Goal: Task Accomplishment & Management: Manage account settings

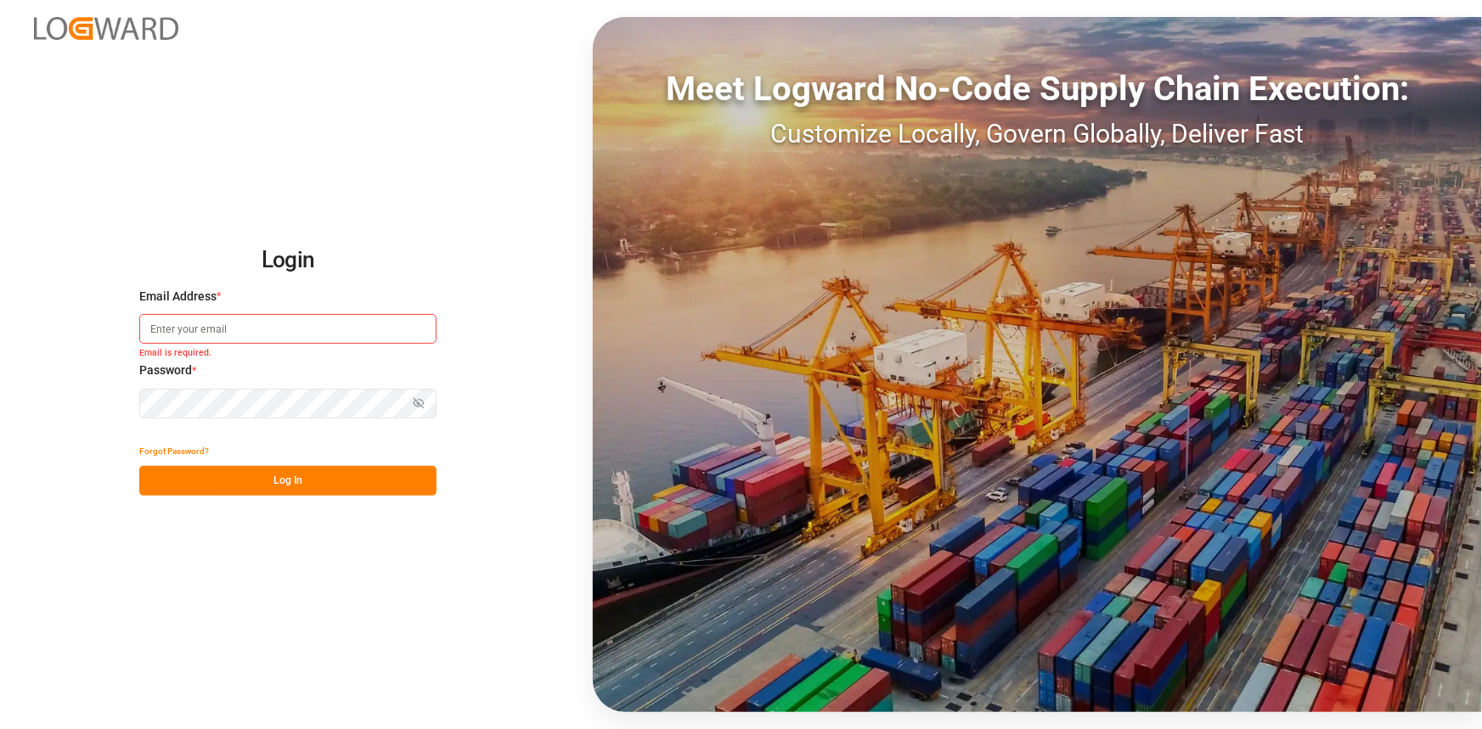
click at [286, 330] on input at bounding box center [287, 329] width 297 height 30
click at [286, 330] on input "amitkumar.prajapati" at bounding box center [287, 329] width 297 height 30
type input "amitkumar.prajapati@jamindustries.com"
click at [292, 484] on button "Log In" at bounding box center [287, 481] width 297 height 30
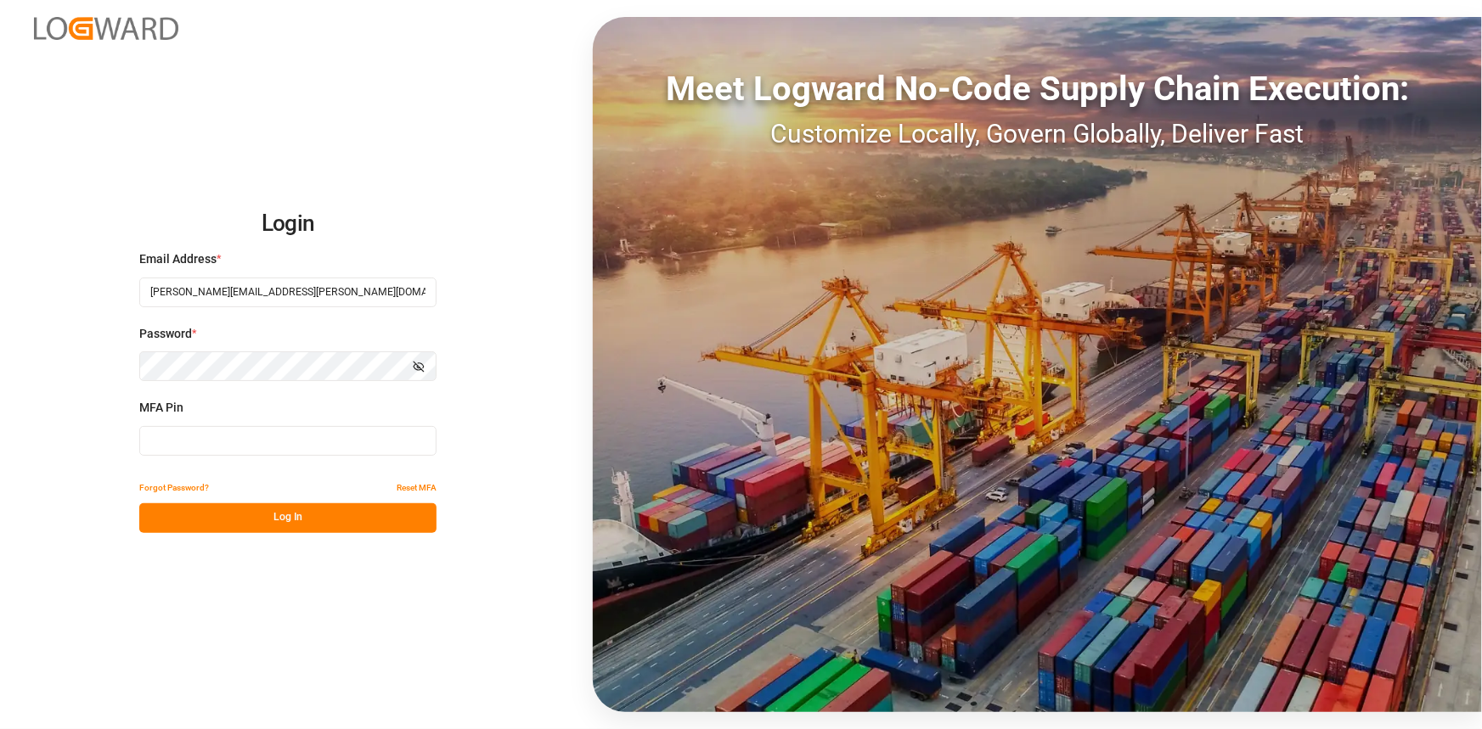
click at [316, 454] on input at bounding box center [287, 441] width 297 height 30
type input "216404"
click at [305, 511] on button "Log In" at bounding box center [287, 519] width 297 height 30
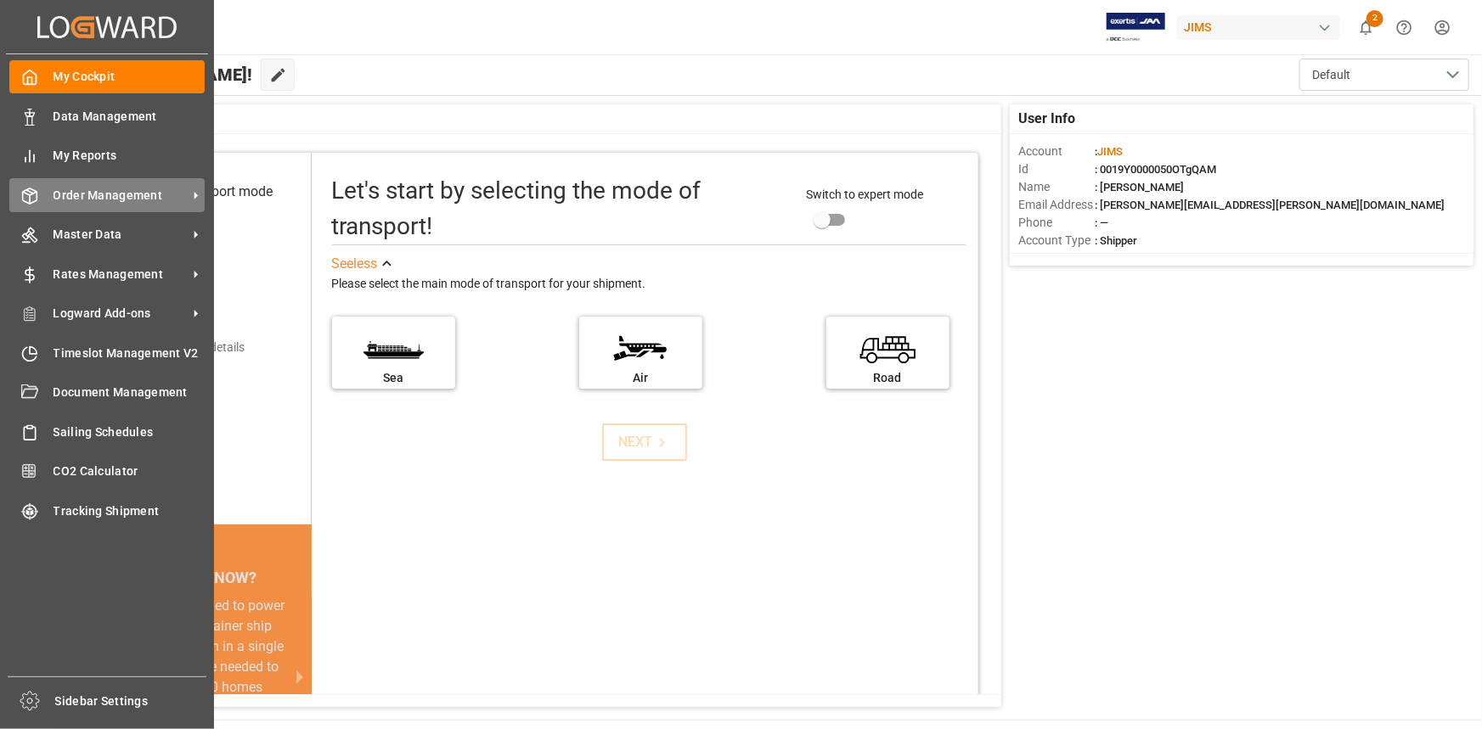
click at [93, 199] on span "Order Management" at bounding box center [120, 196] width 134 height 18
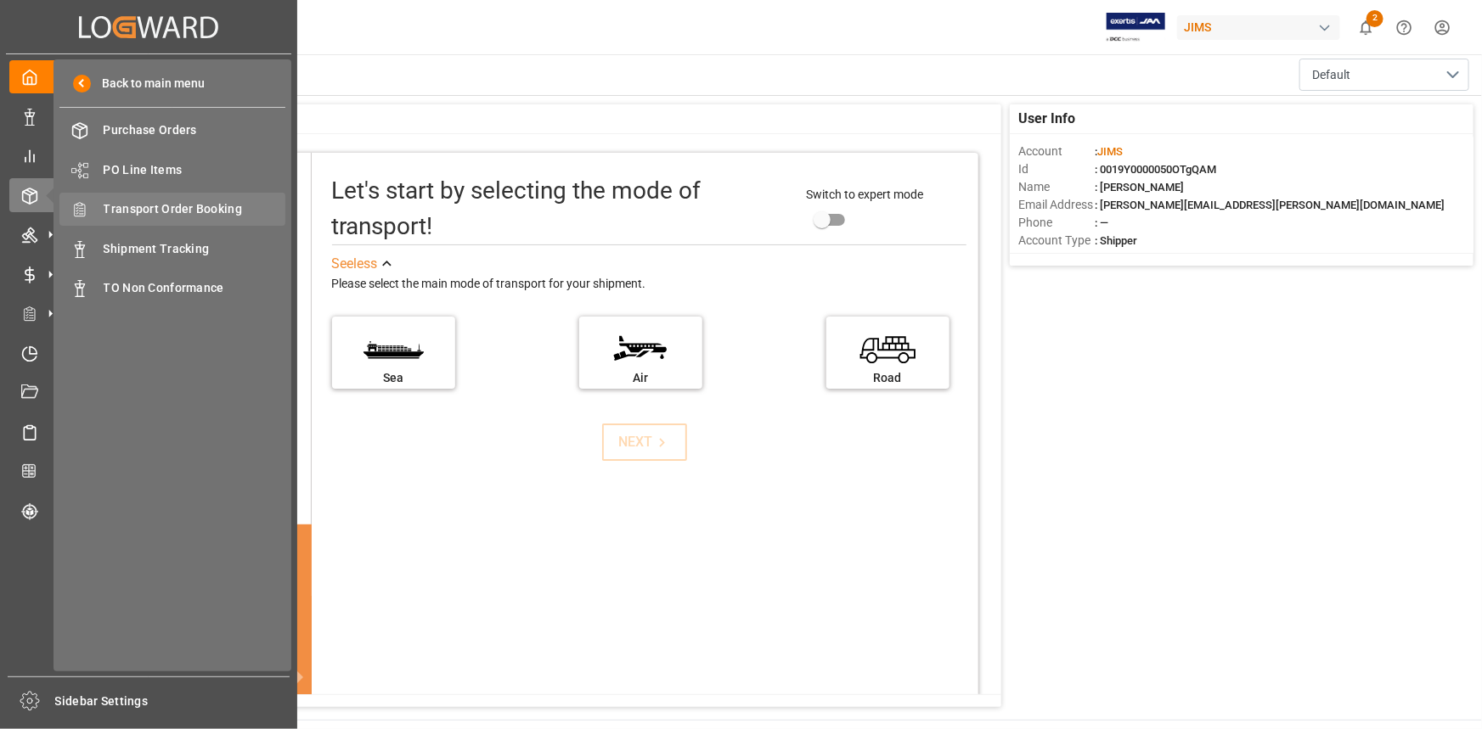
click at [162, 205] on span "Transport Order Booking" at bounding box center [195, 209] width 183 height 18
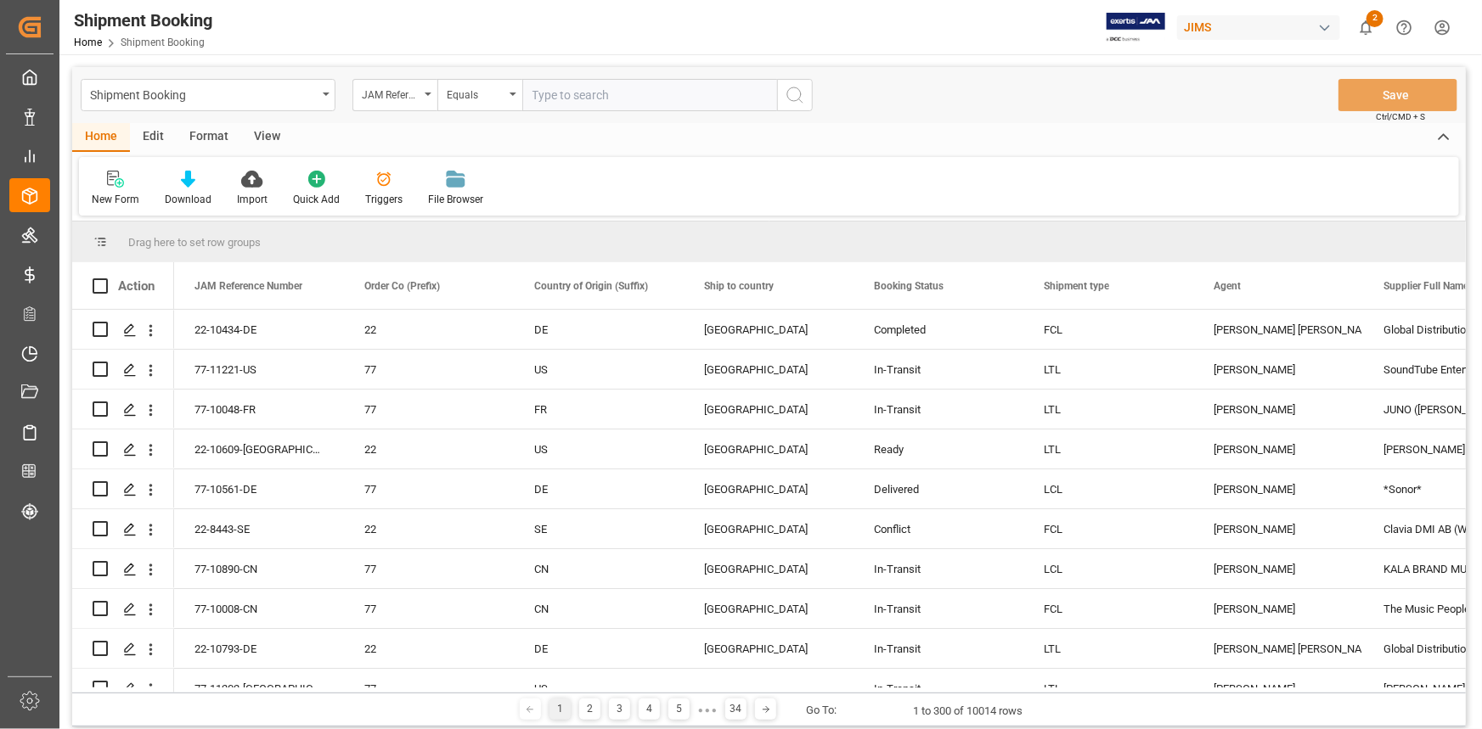
click at [559, 97] on input "text" at bounding box center [649, 95] width 255 height 32
paste input "22-10434-DE"
type input "22-10434-DE"
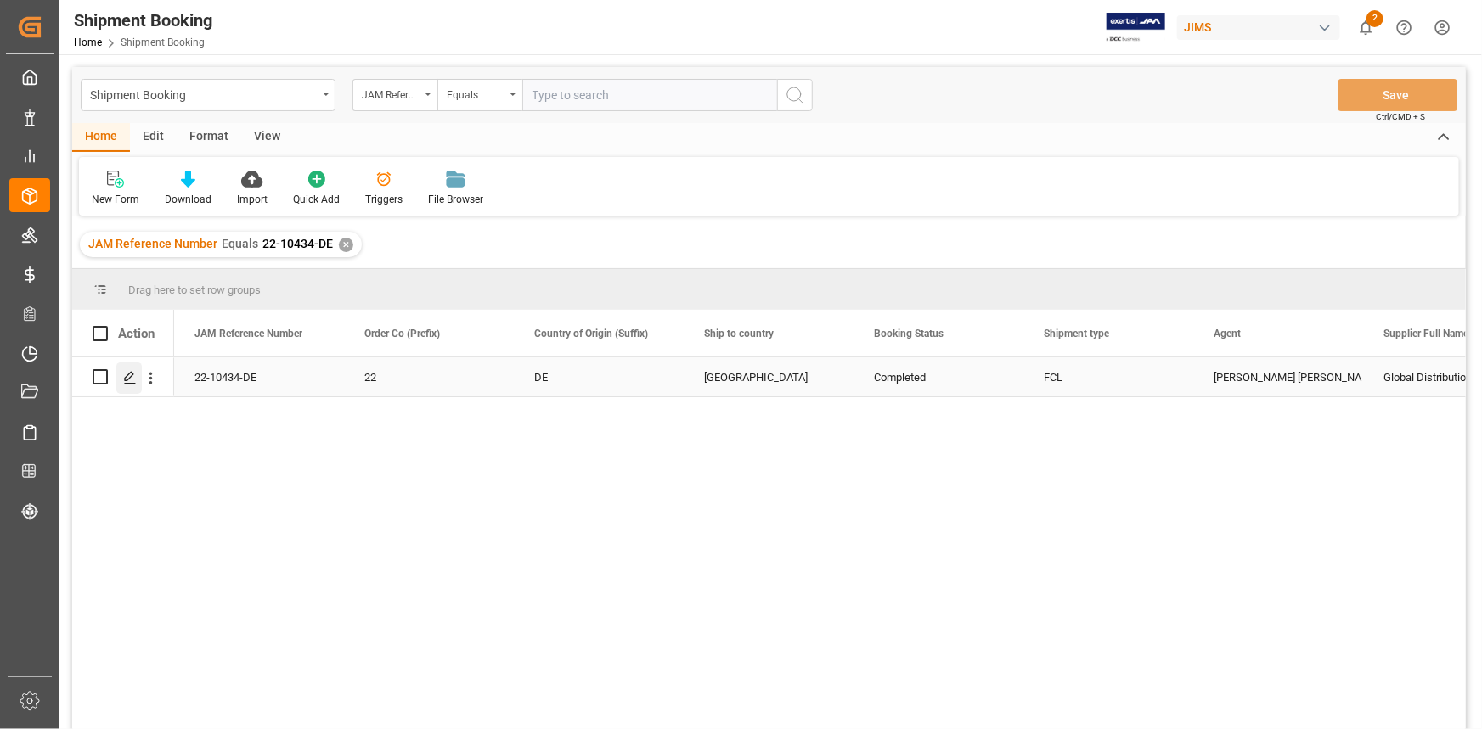
click at [133, 376] on icon "Press SPACE to select this row." at bounding box center [130, 378] width 14 height 14
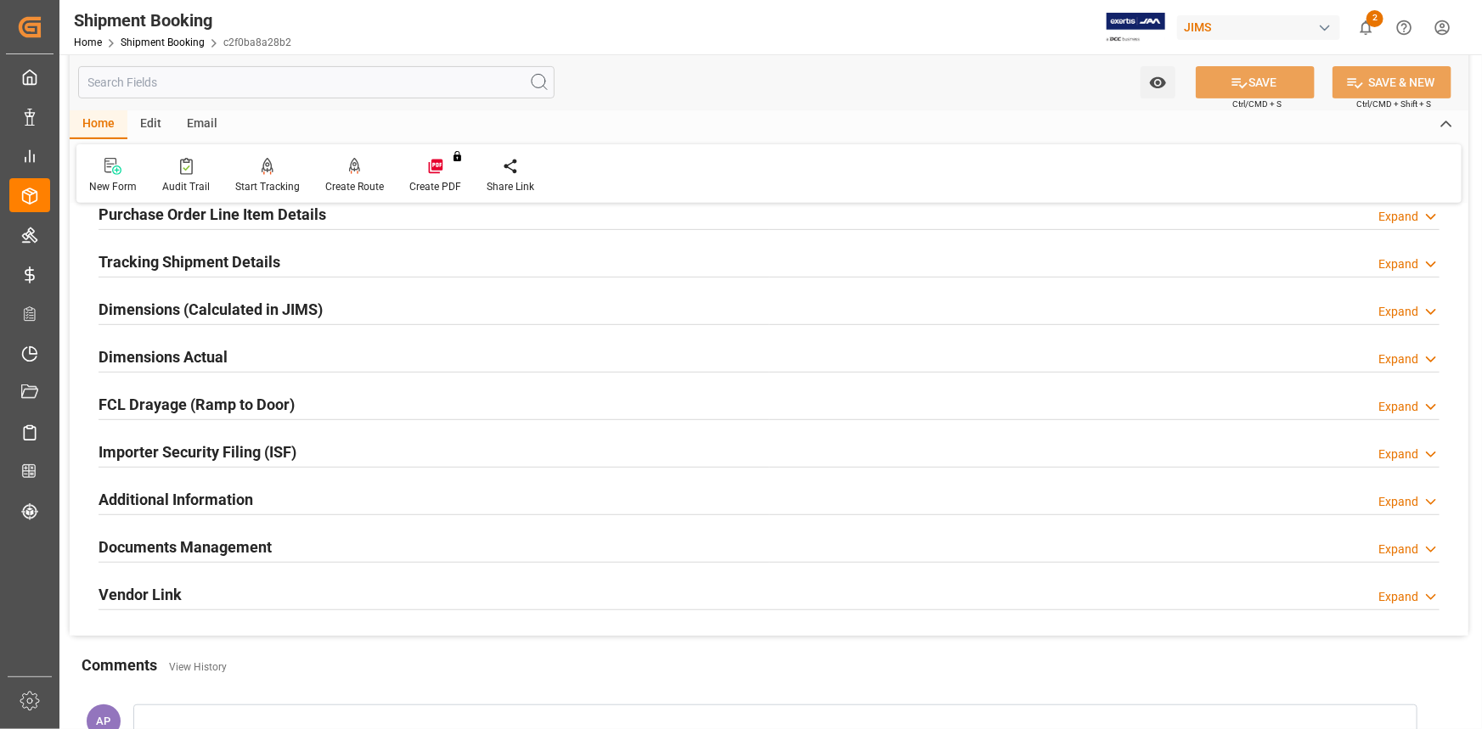
scroll to position [386, 0]
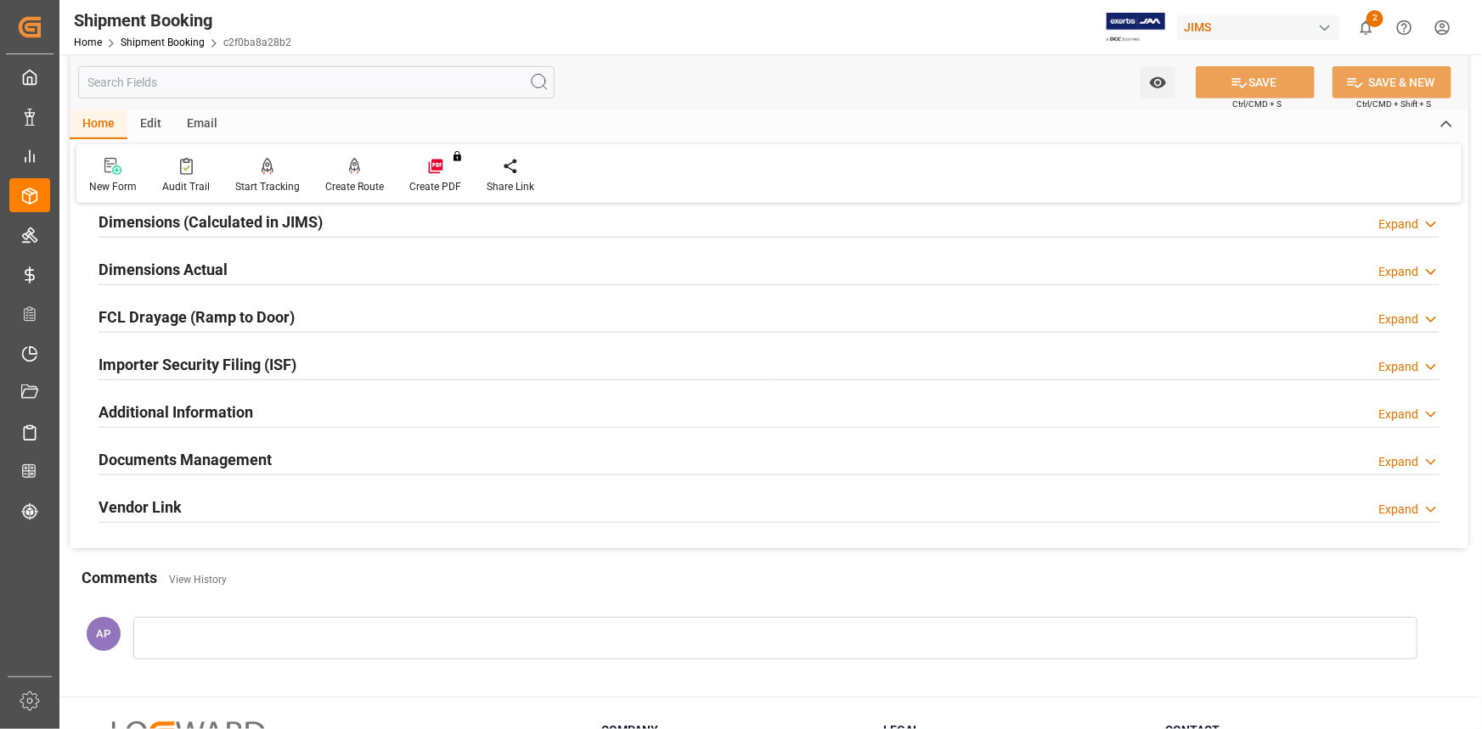
click at [351, 465] on div "Documents Management Expand" at bounding box center [769, 458] width 1341 height 32
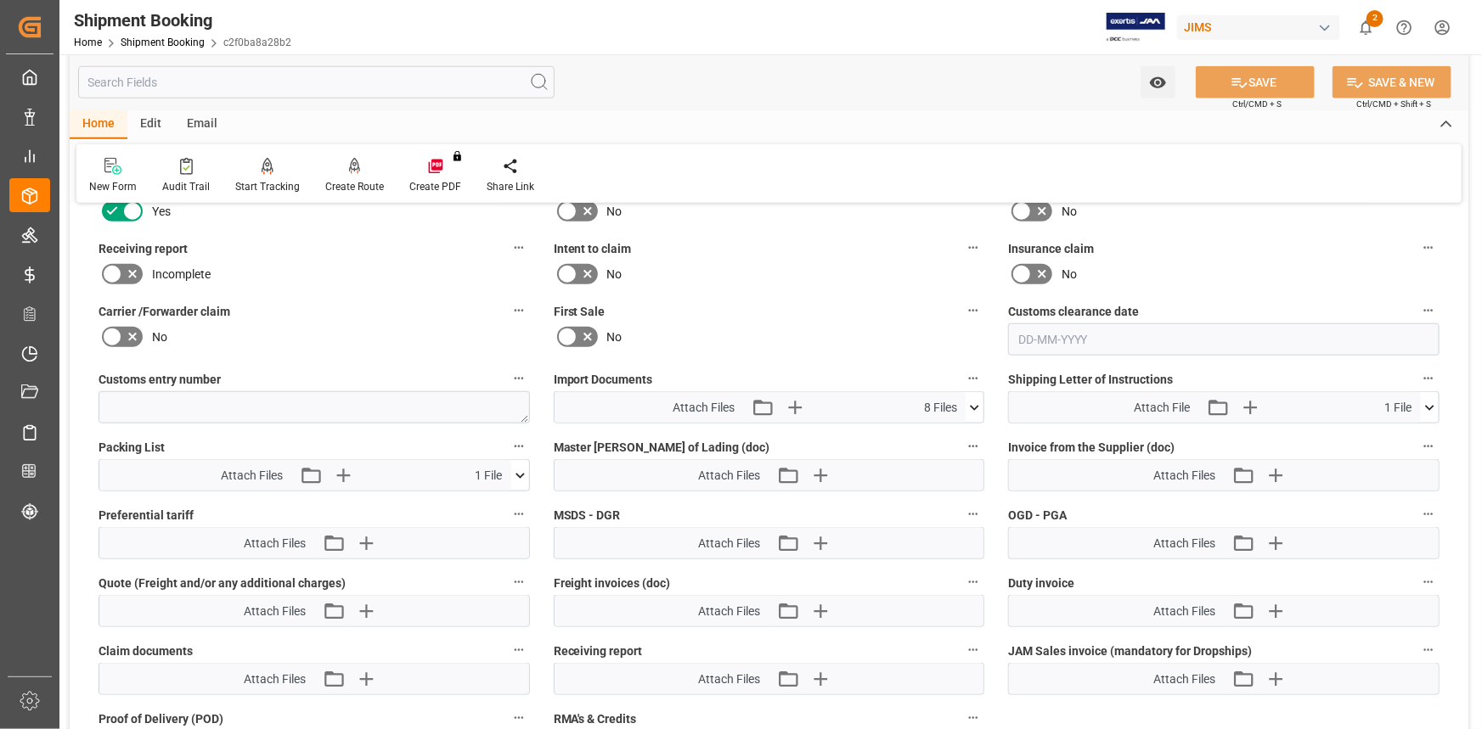
scroll to position [849, 0]
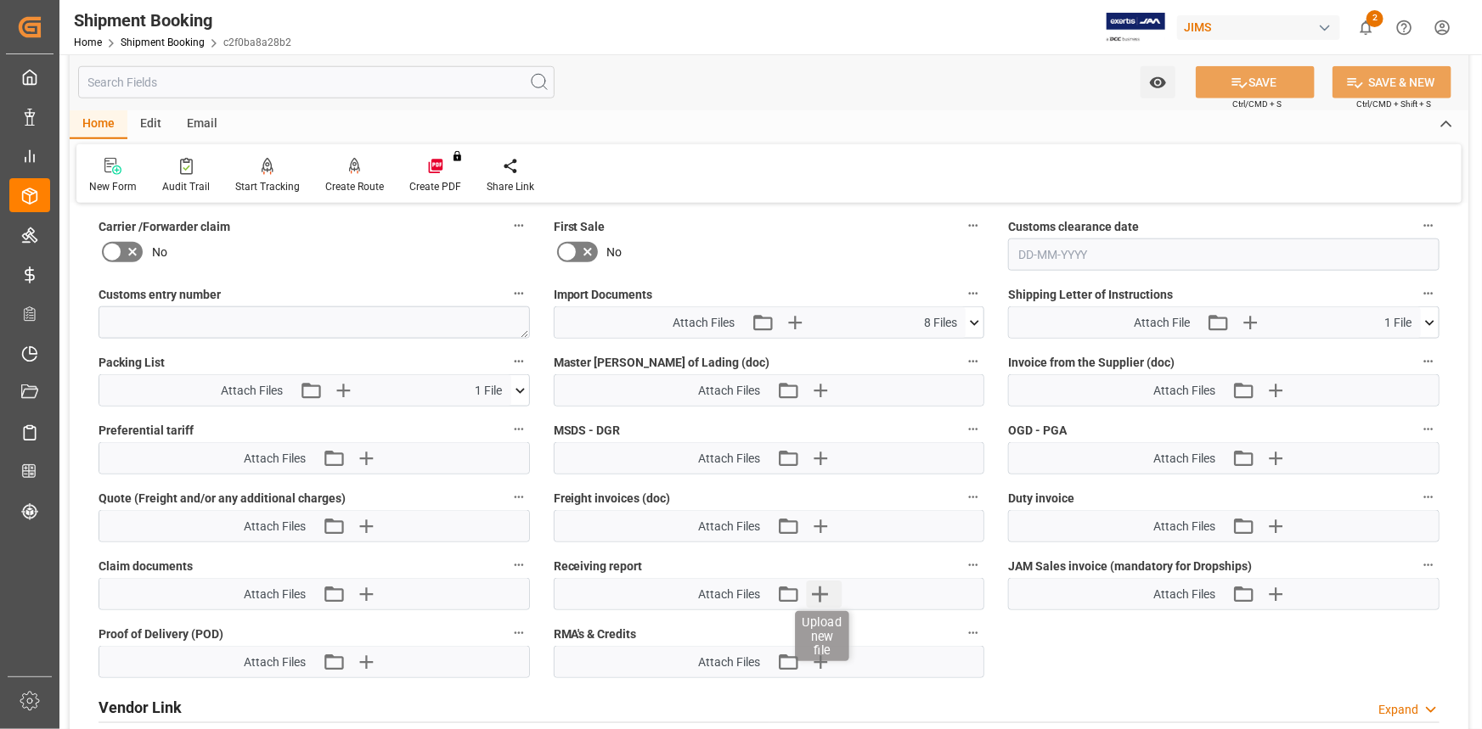
click at [820, 582] on icon "button" at bounding box center [820, 594] width 27 height 27
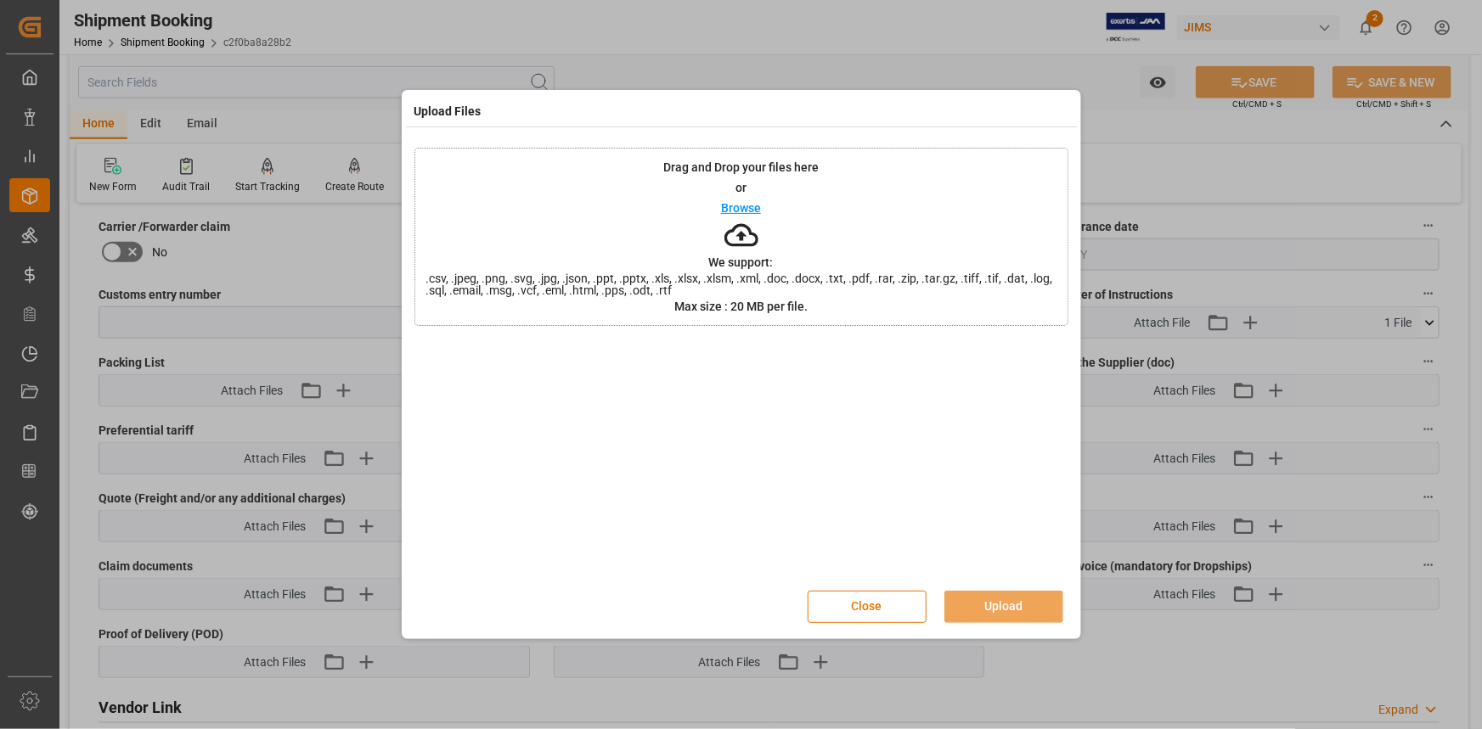
click at [750, 209] on p "Browse" at bounding box center [741, 208] width 40 height 12
click at [1001, 603] on button "Upload" at bounding box center [1003, 607] width 119 height 32
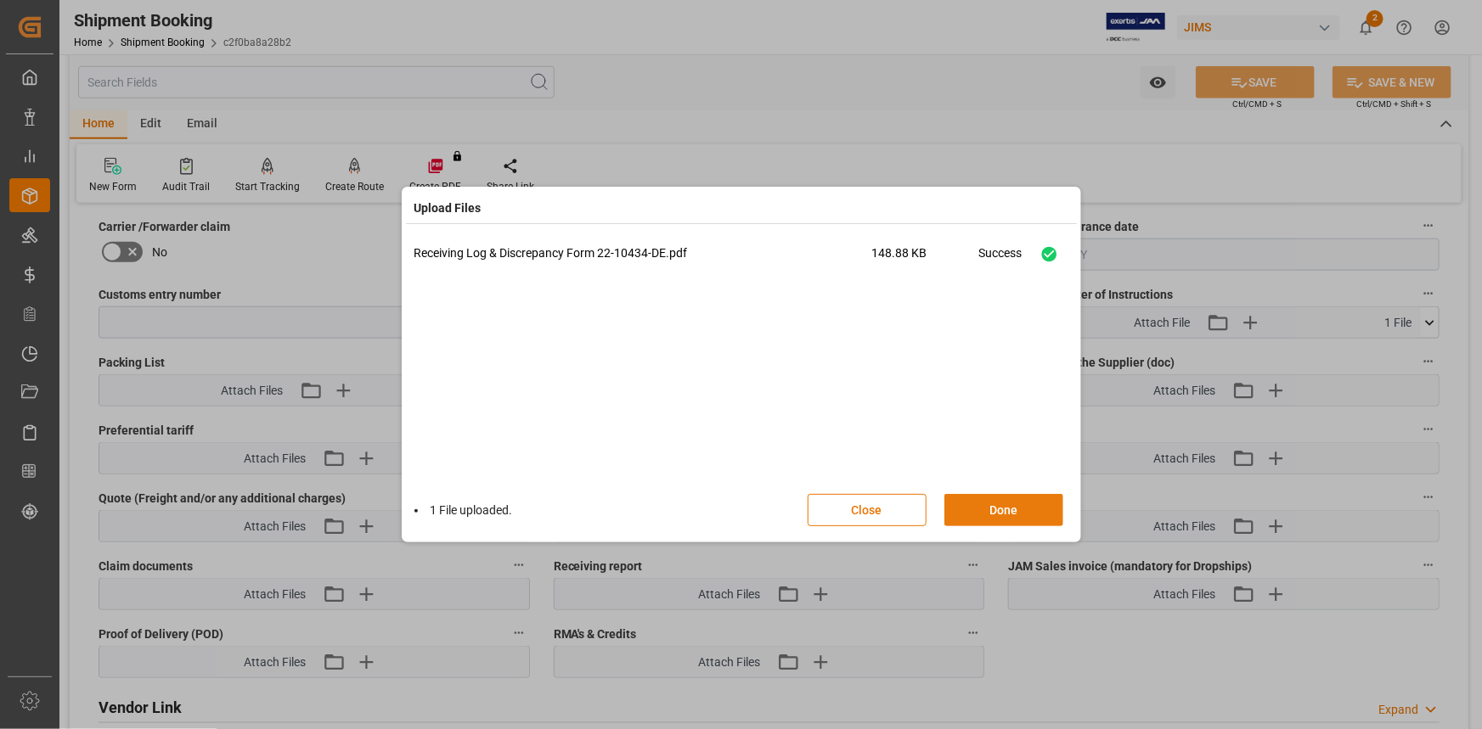
click at [1002, 512] on button "Done" at bounding box center [1003, 510] width 119 height 32
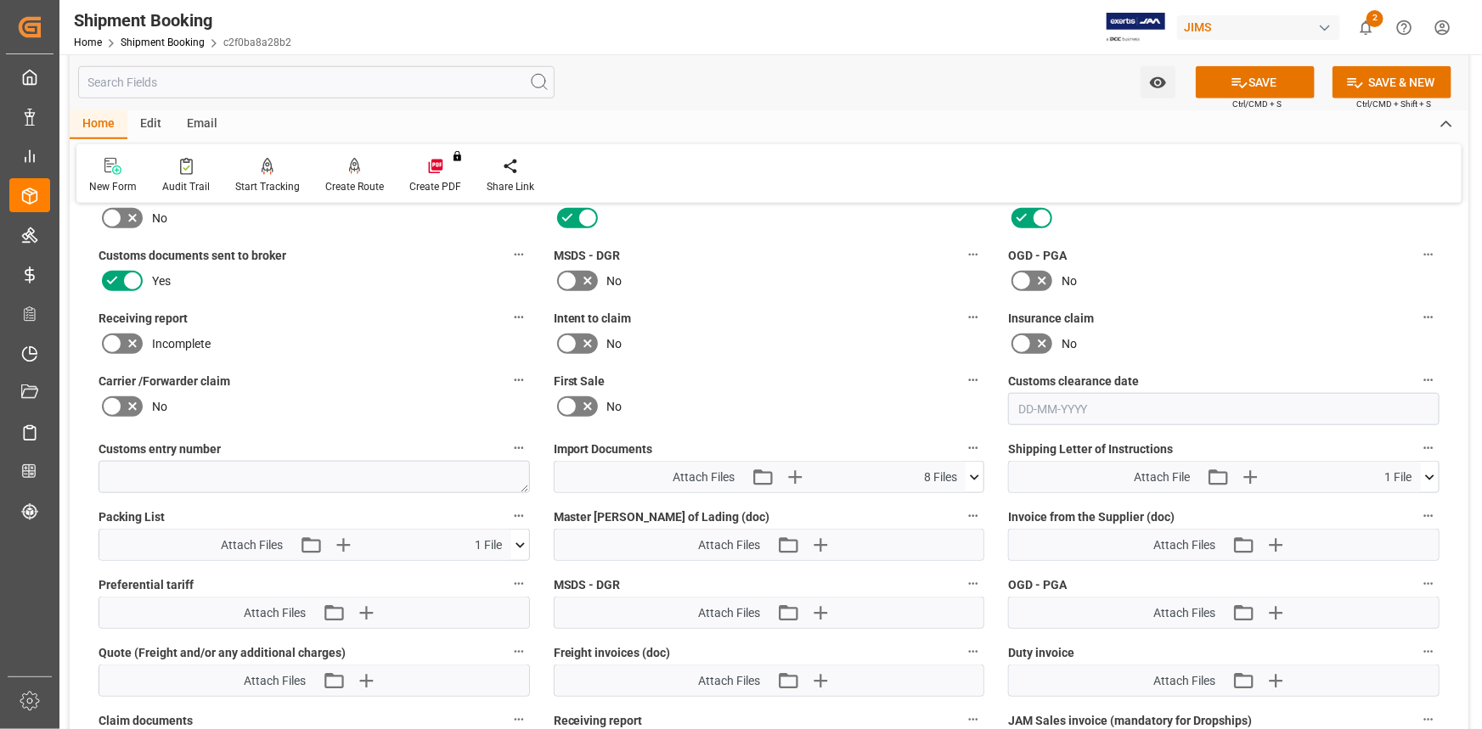
scroll to position [617, 0]
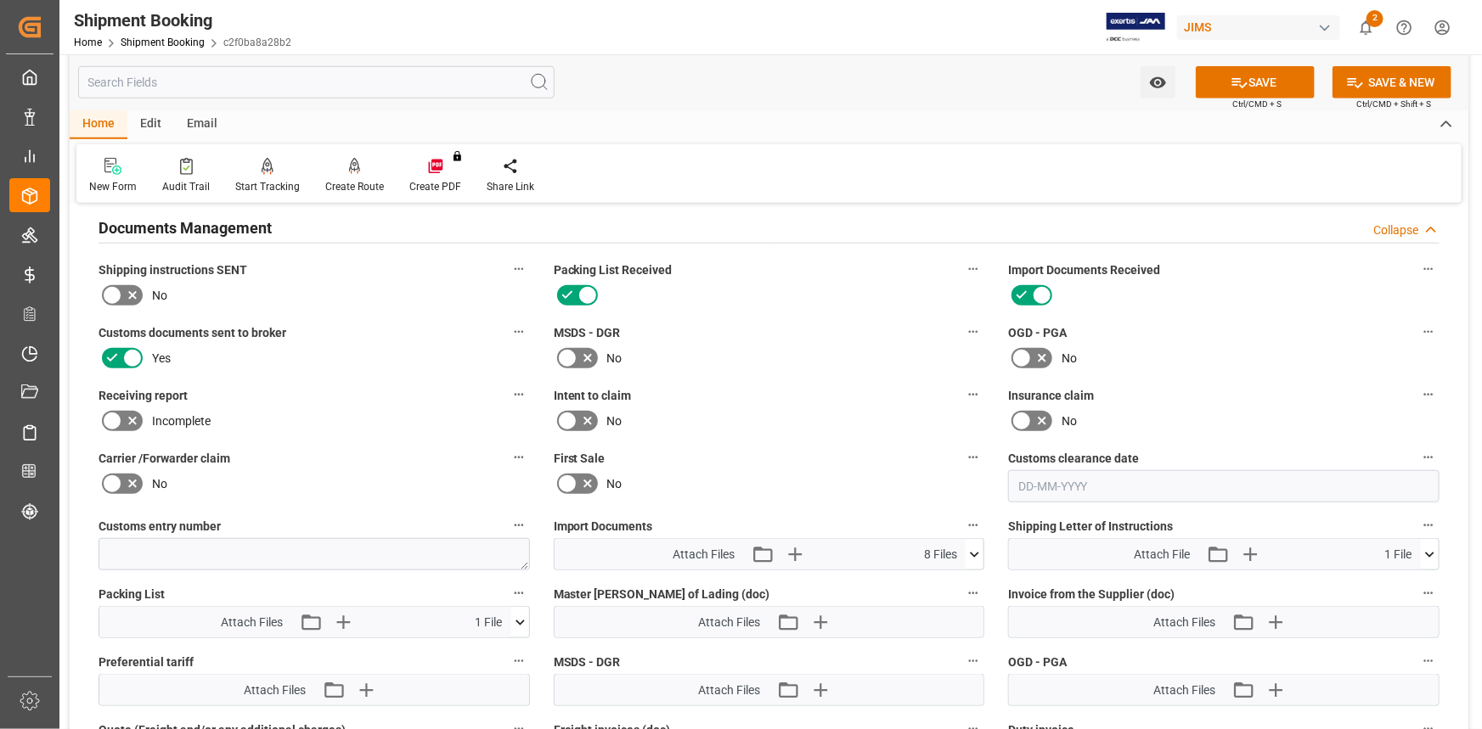
click at [126, 416] on icon at bounding box center [132, 421] width 20 height 20
click at [0, 0] on input "checkbox" at bounding box center [0, 0] width 0 height 0
click at [1275, 85] on button "SAVE" at bounding box center [1255, 82] width 119 height 32
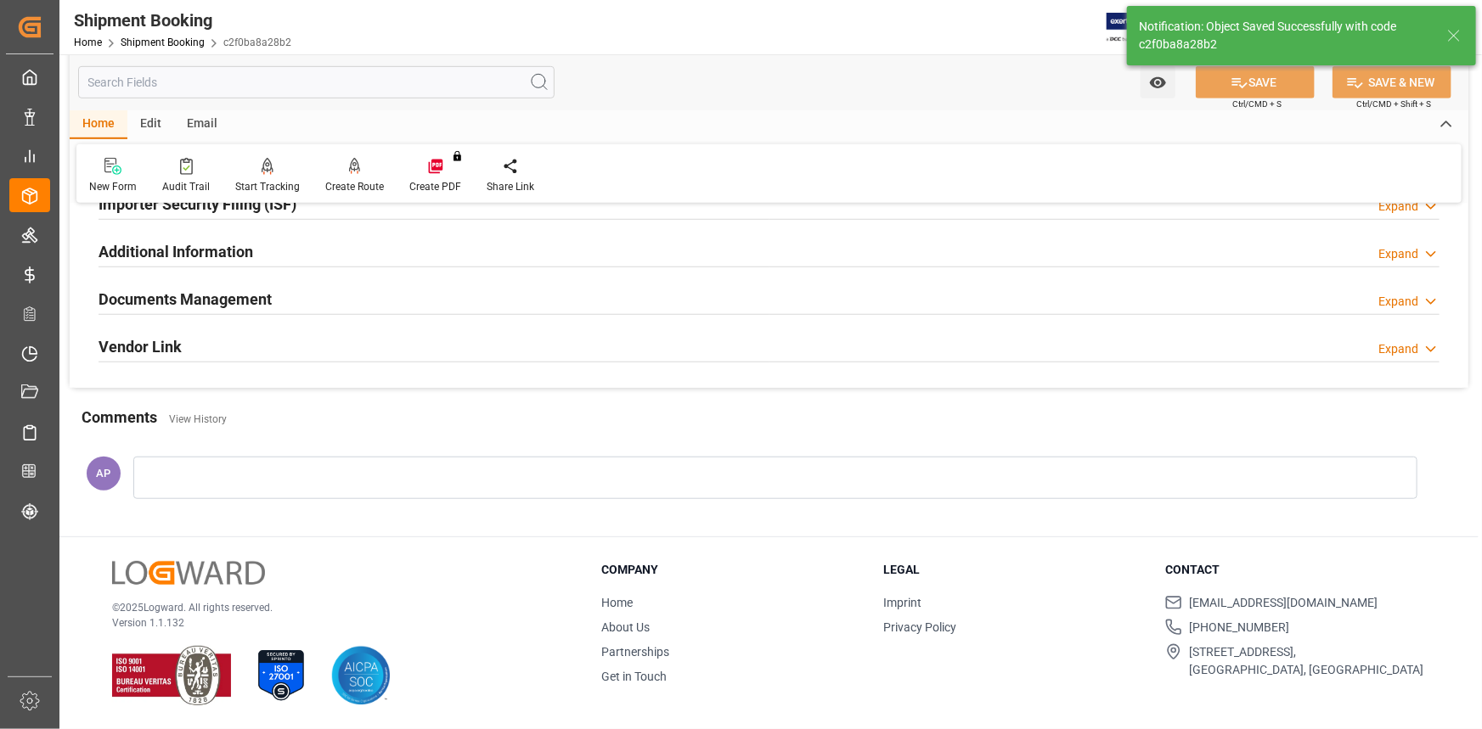
scroll to position [543, 0]
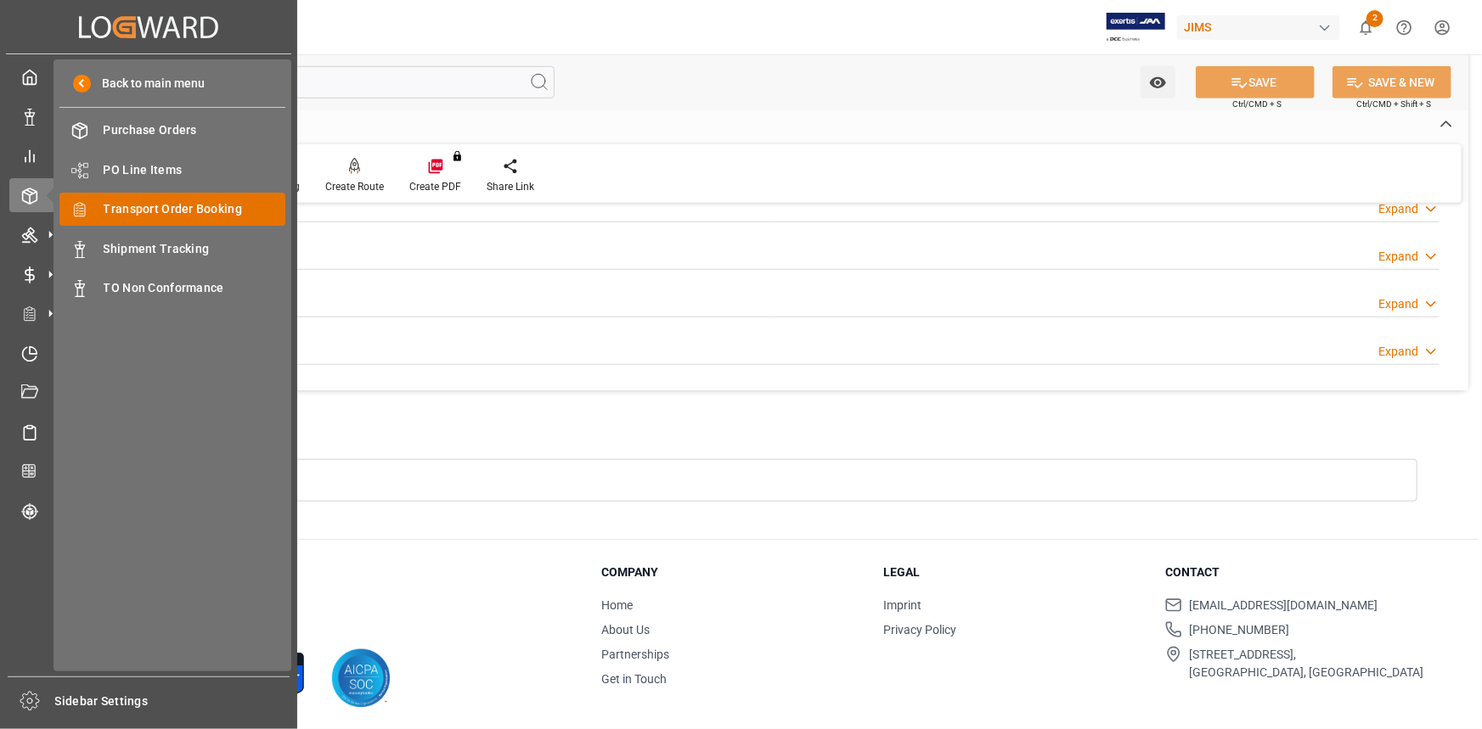
click at [194, 205] on span "Transport Order Booking" at bounding box center [195, 209] width 183 height 18
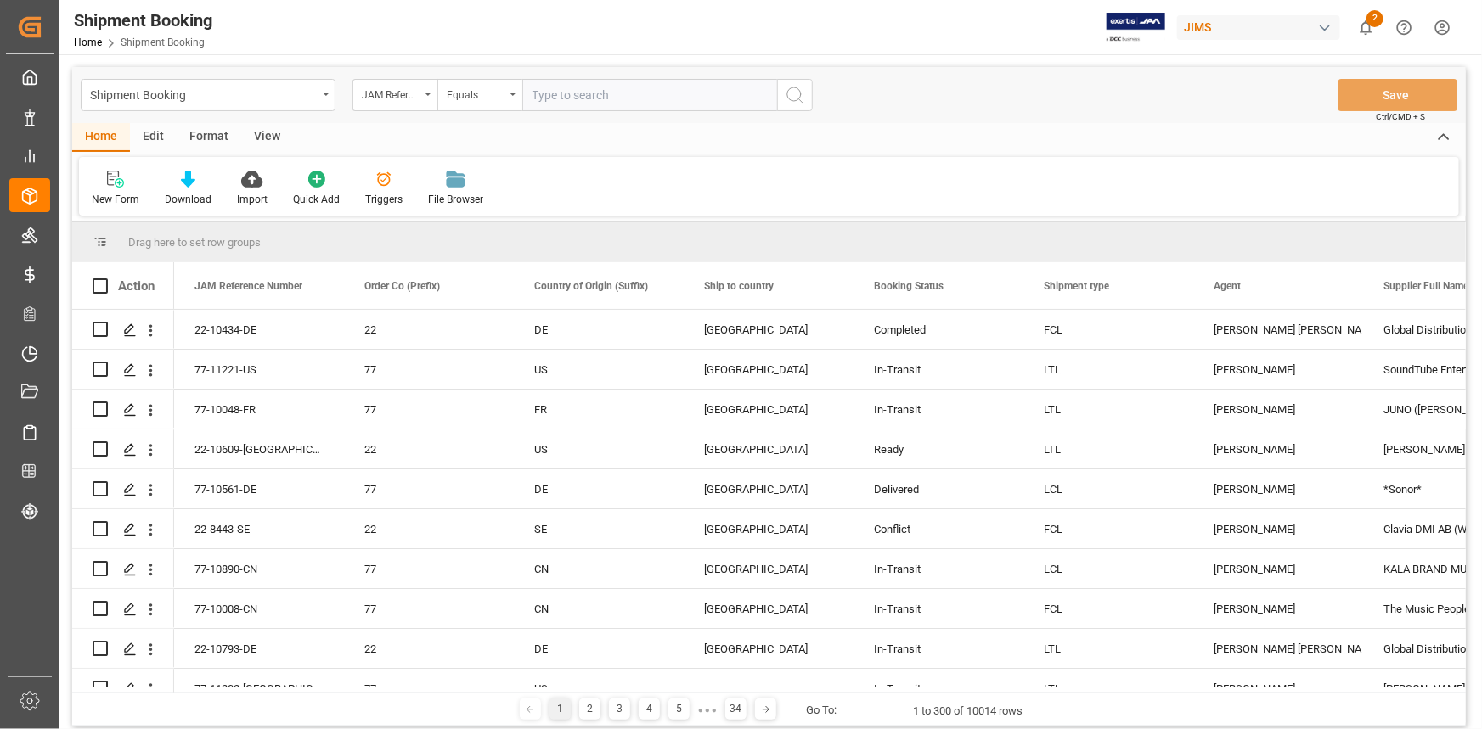
click at [556, 94] on input "text" at bounding box center [649, 95] width 255 height 32
type input "22-10519-CN"
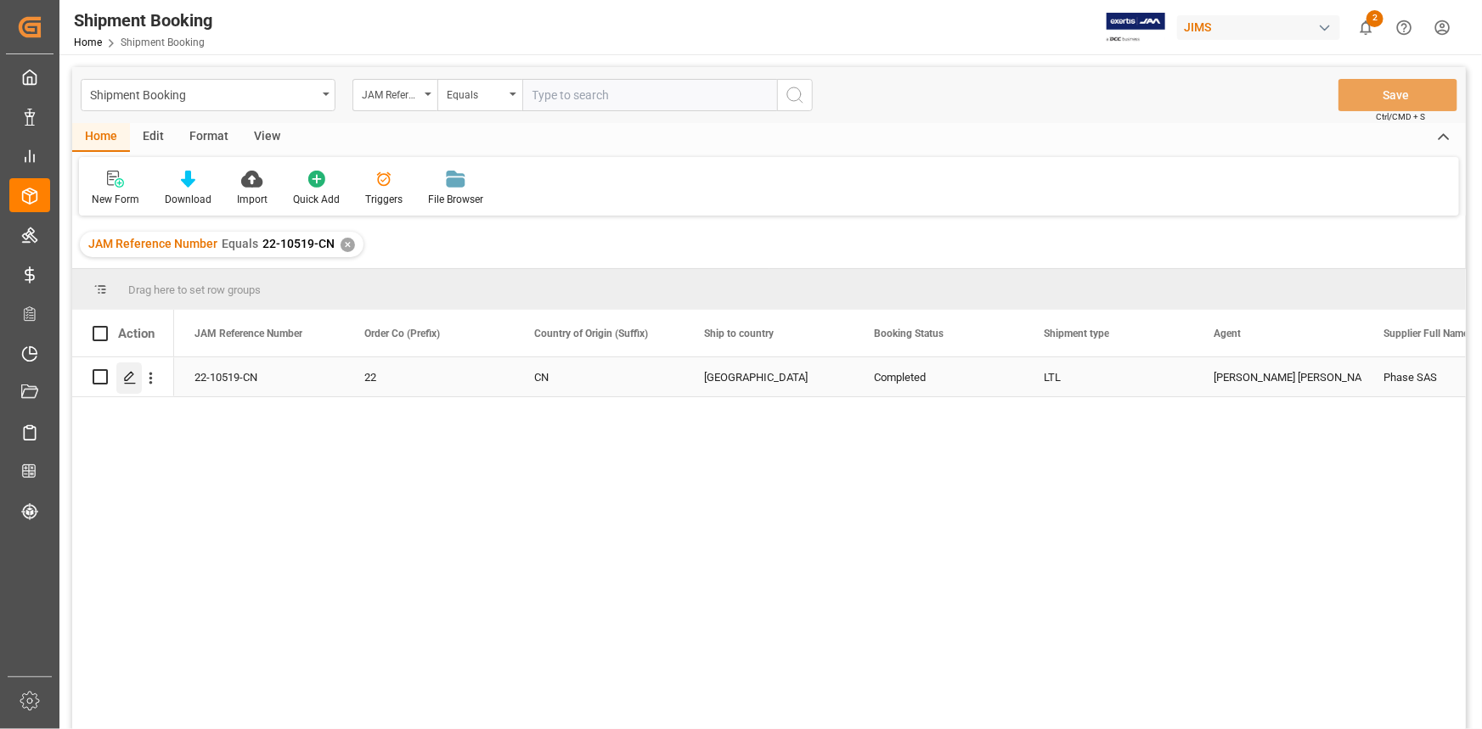
click at [125, 384] on icon "Press SPACE to select this row." at bounding box center [130, 378] width 14 height 14
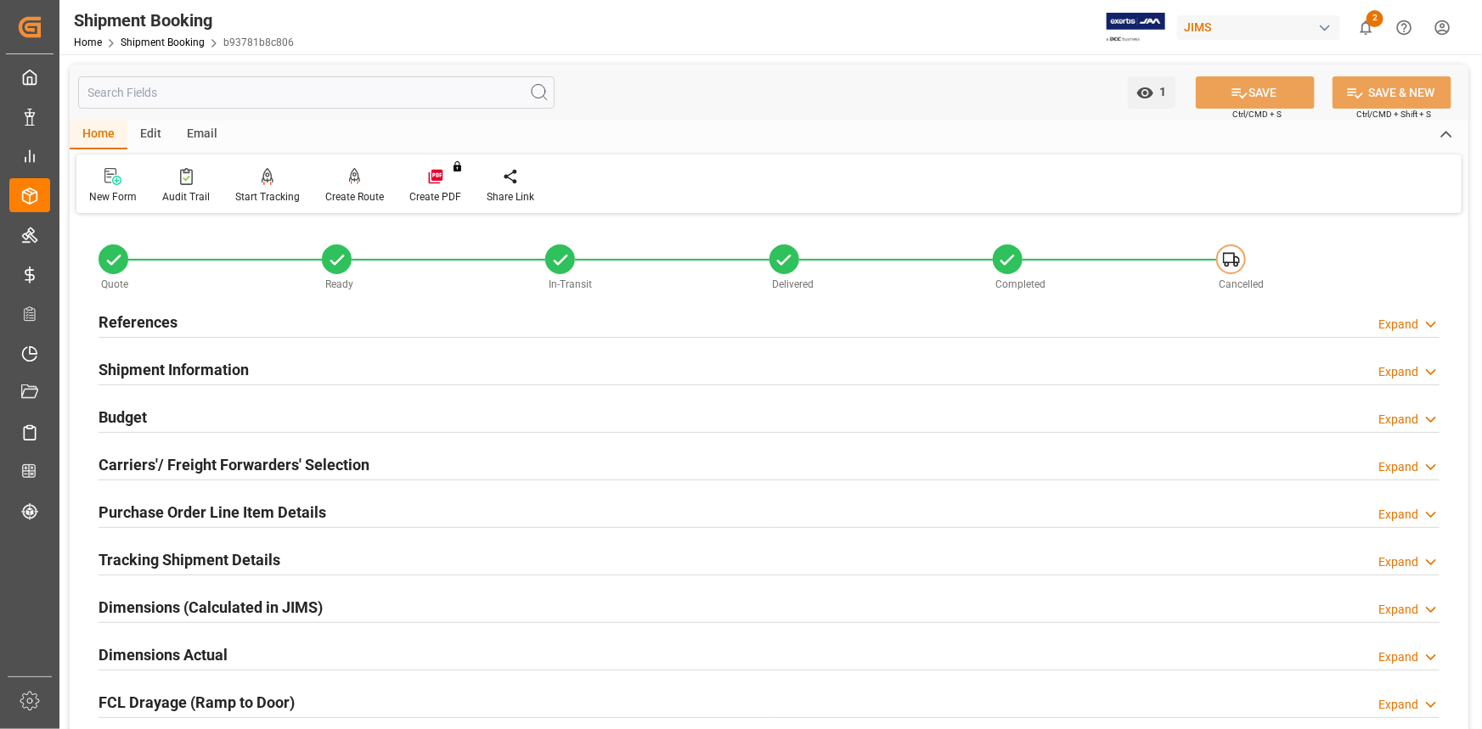
scroll to position [308, 0]
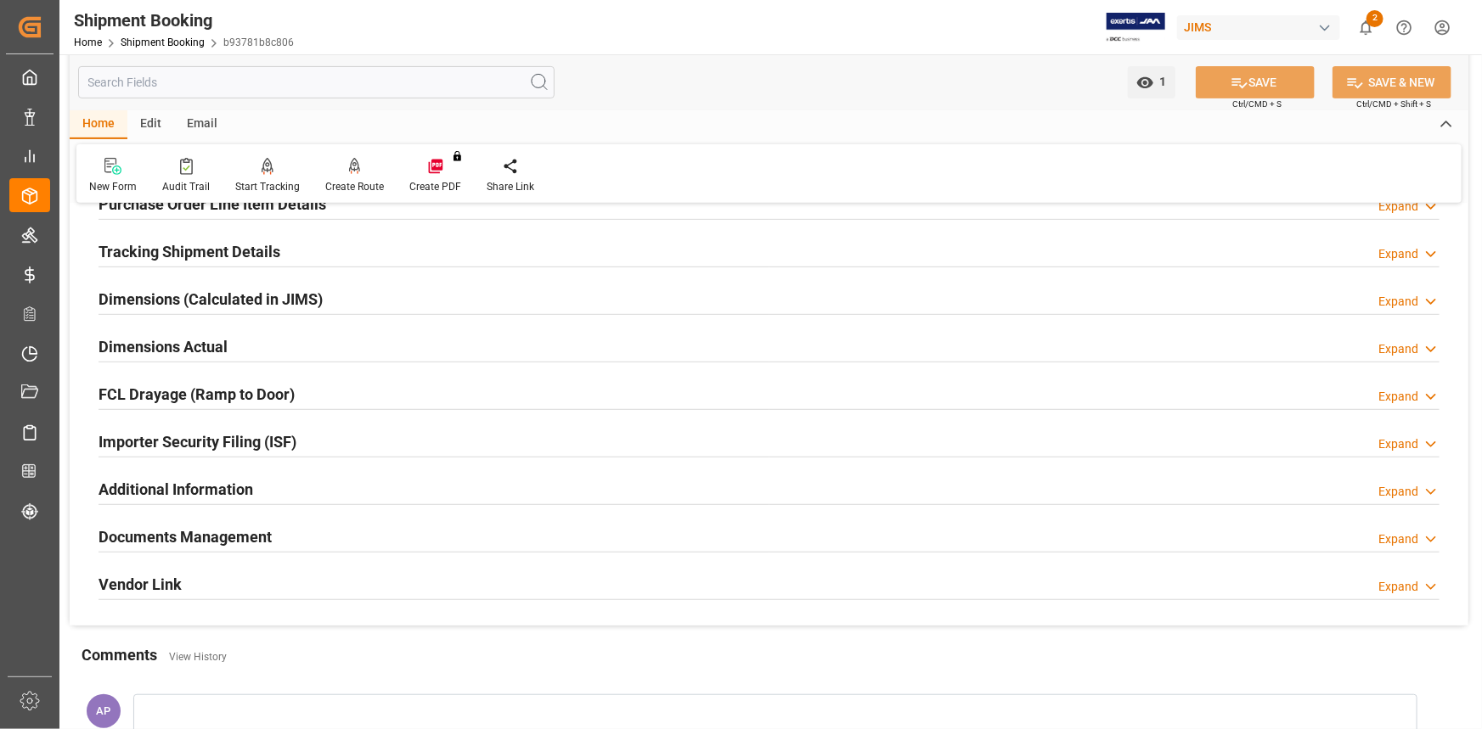
click at [432, 552] on div at bounding box center [769, 552] width 1341 height 1
click at [481, 540] on div "Documents Management Expand" at bounding box center [769, 536] width 1341 height 32
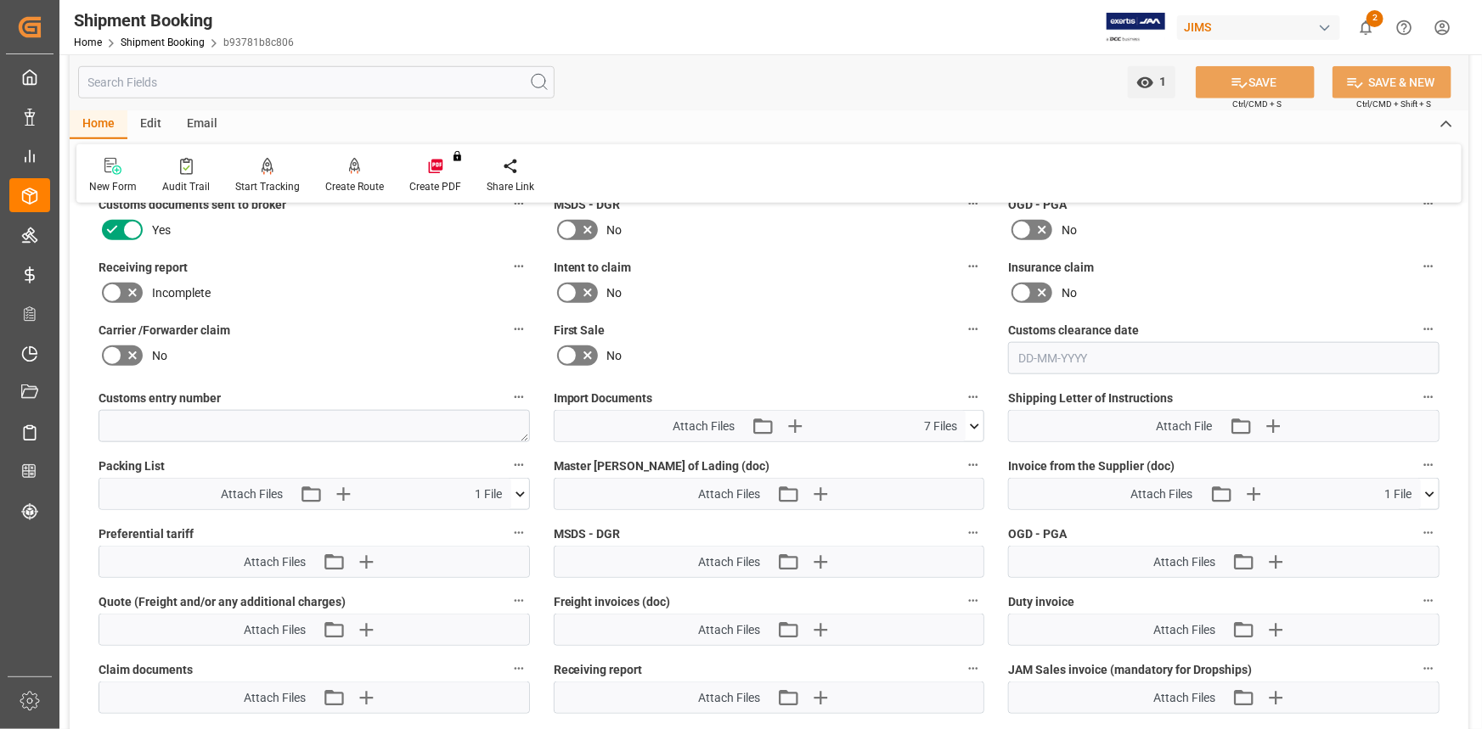
scroll to position [772, 0]
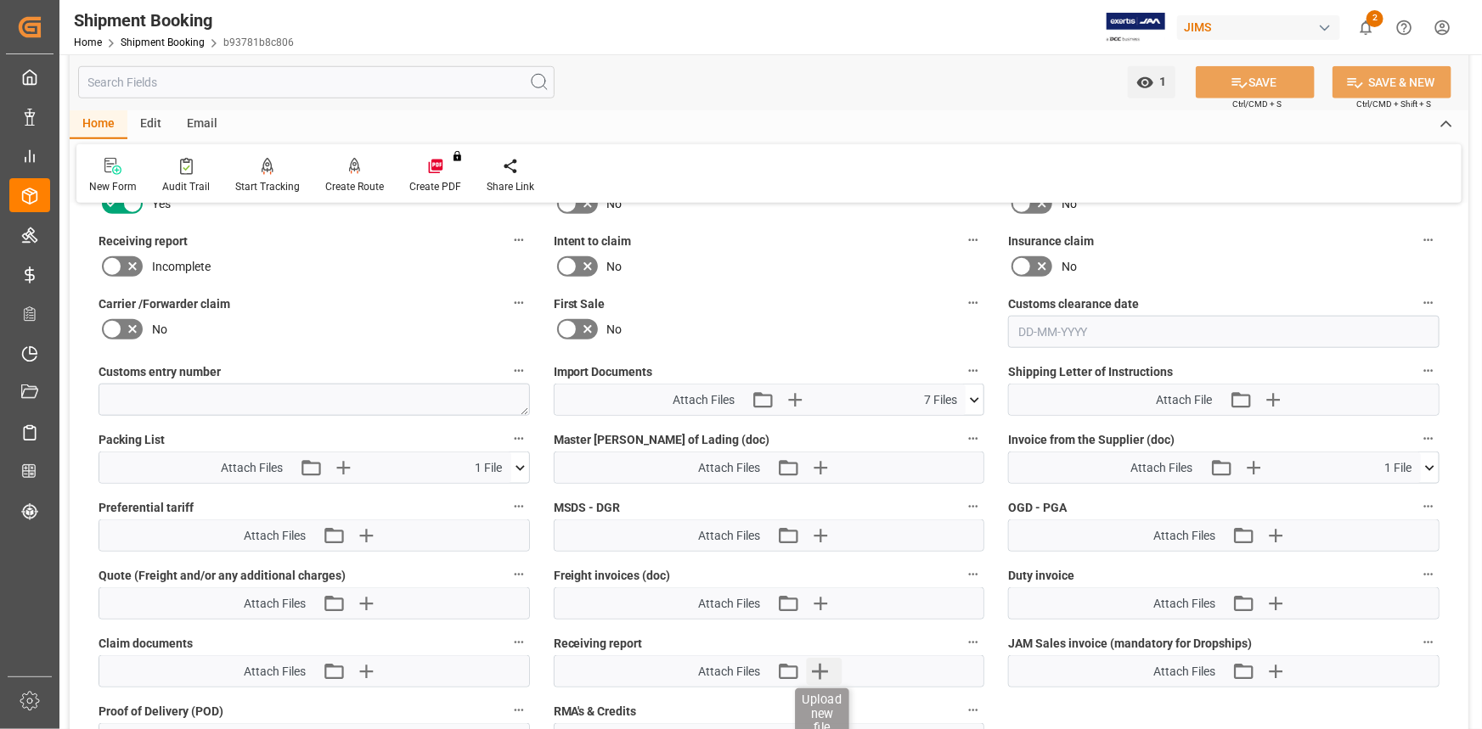
click at [828, 662] on icon "button" at bounding box center [820, 671] width 27 height 27
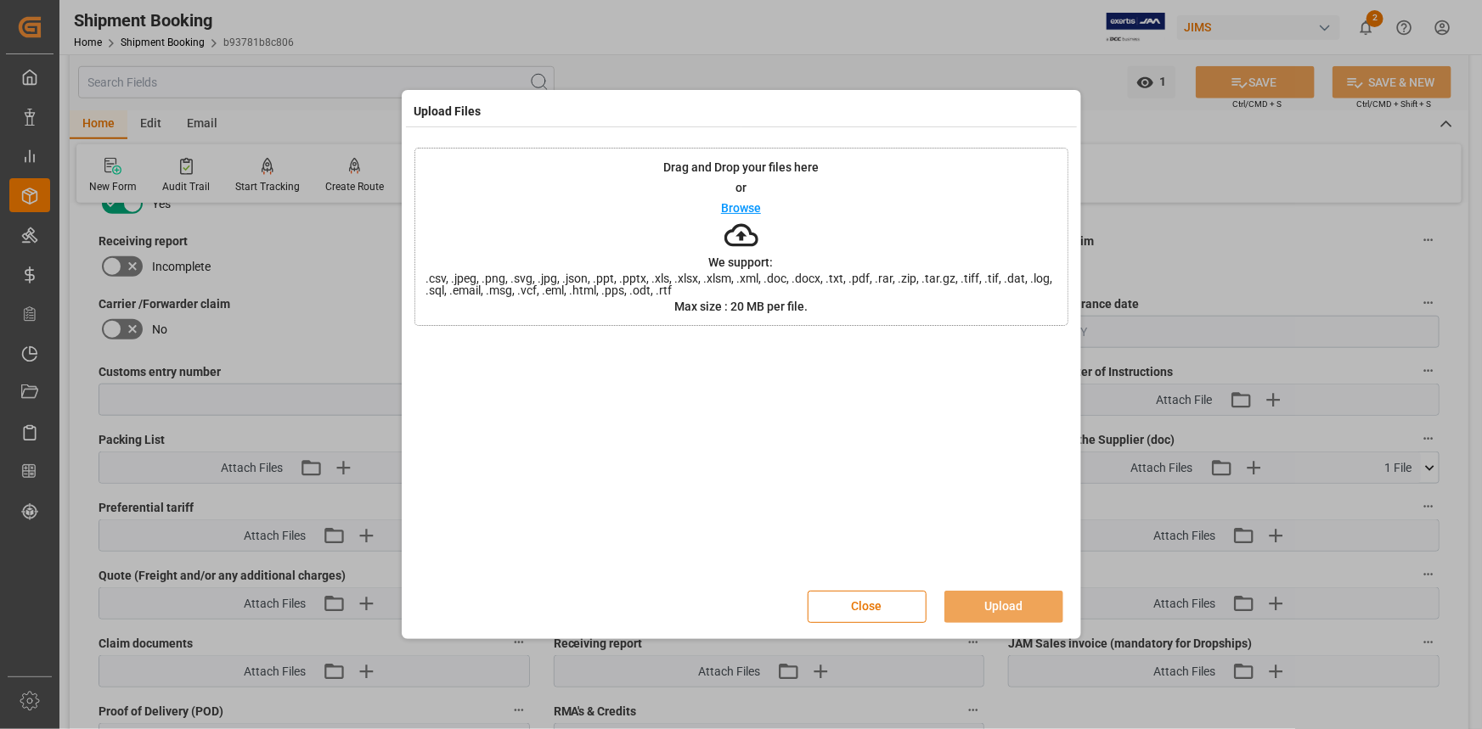
click at [740, 210] on p "Browse" at bounding box center [741, 208] width 40 height 12
click at [985, 600] on button "Upload" at bounding box center [1003, 607] width 119 height 32
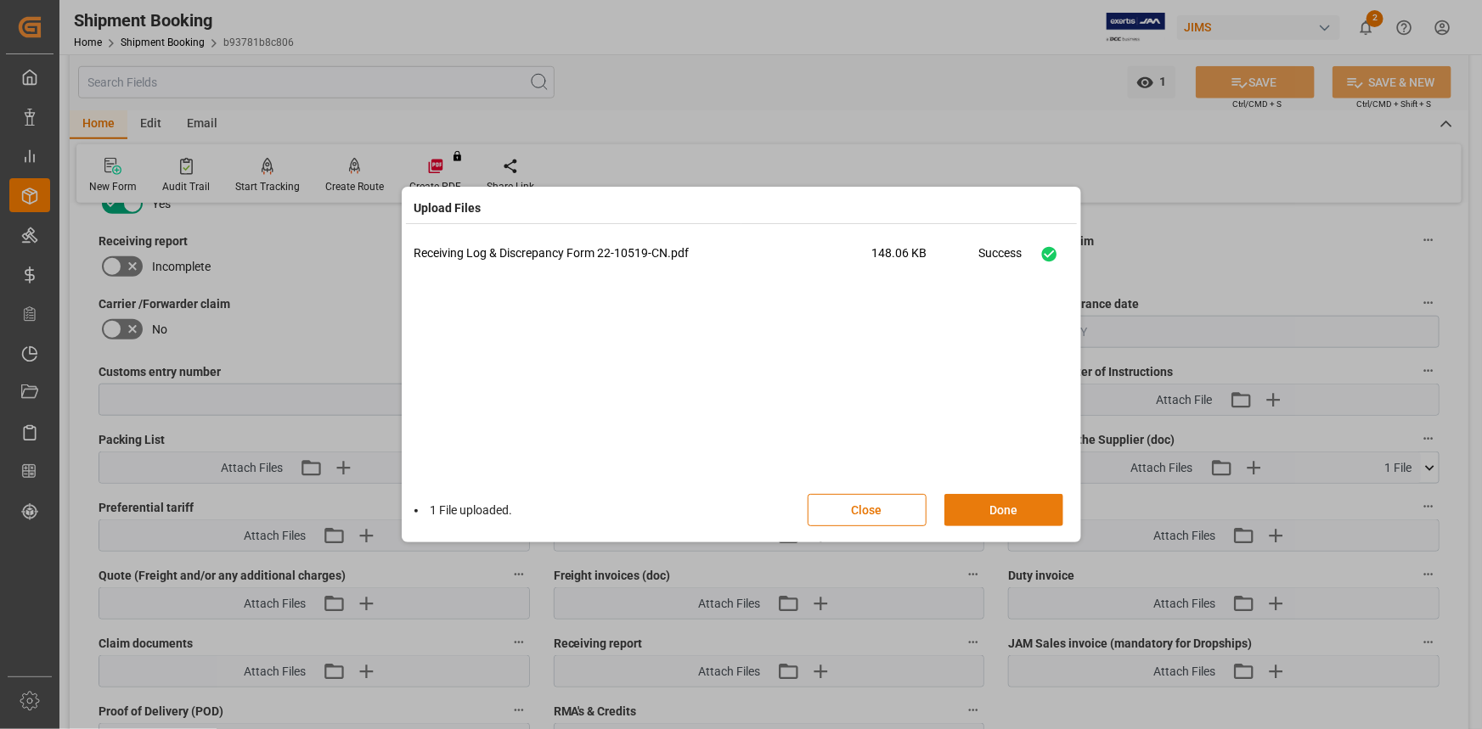
click at [1013, 504] on button "Done" at bounding box center [1003, 510] width 119 height 32
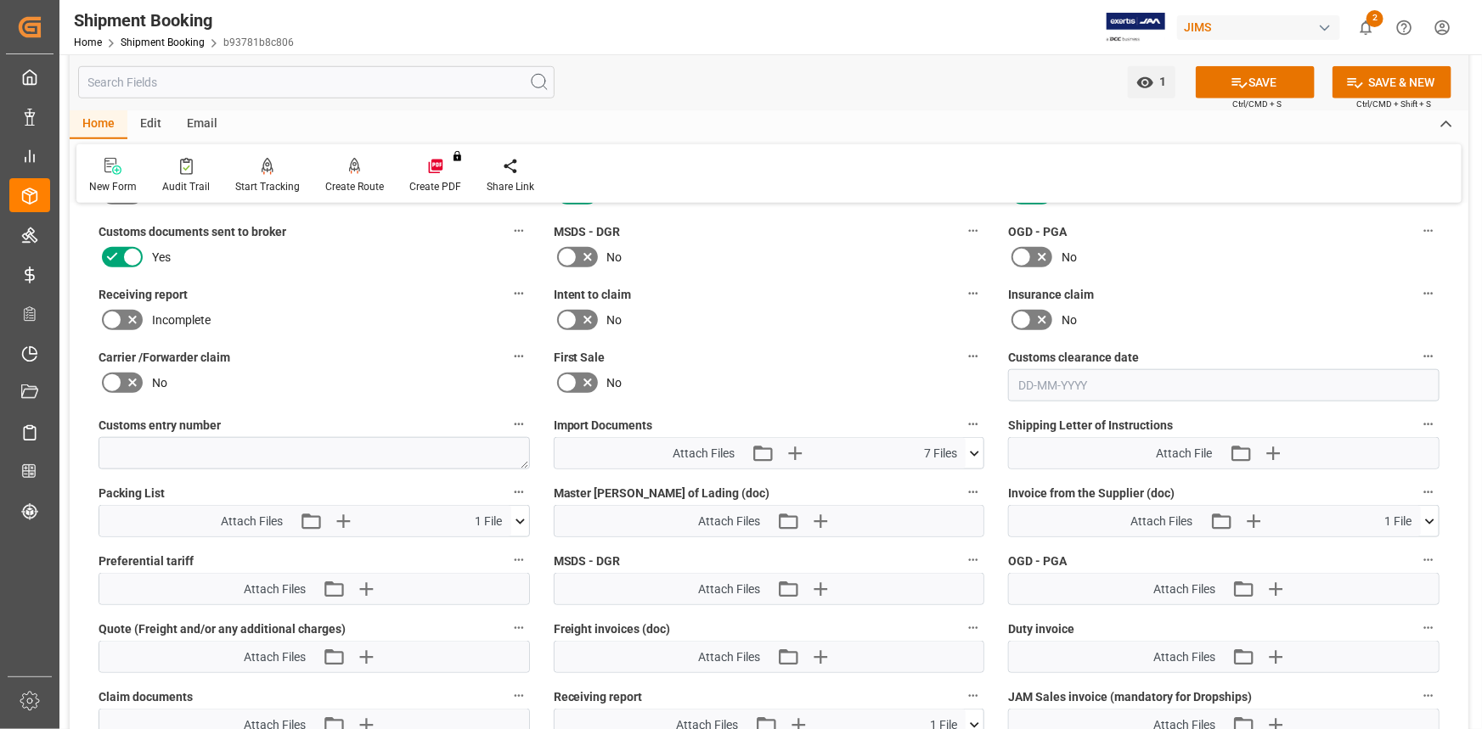
scroll to position [617, 0]
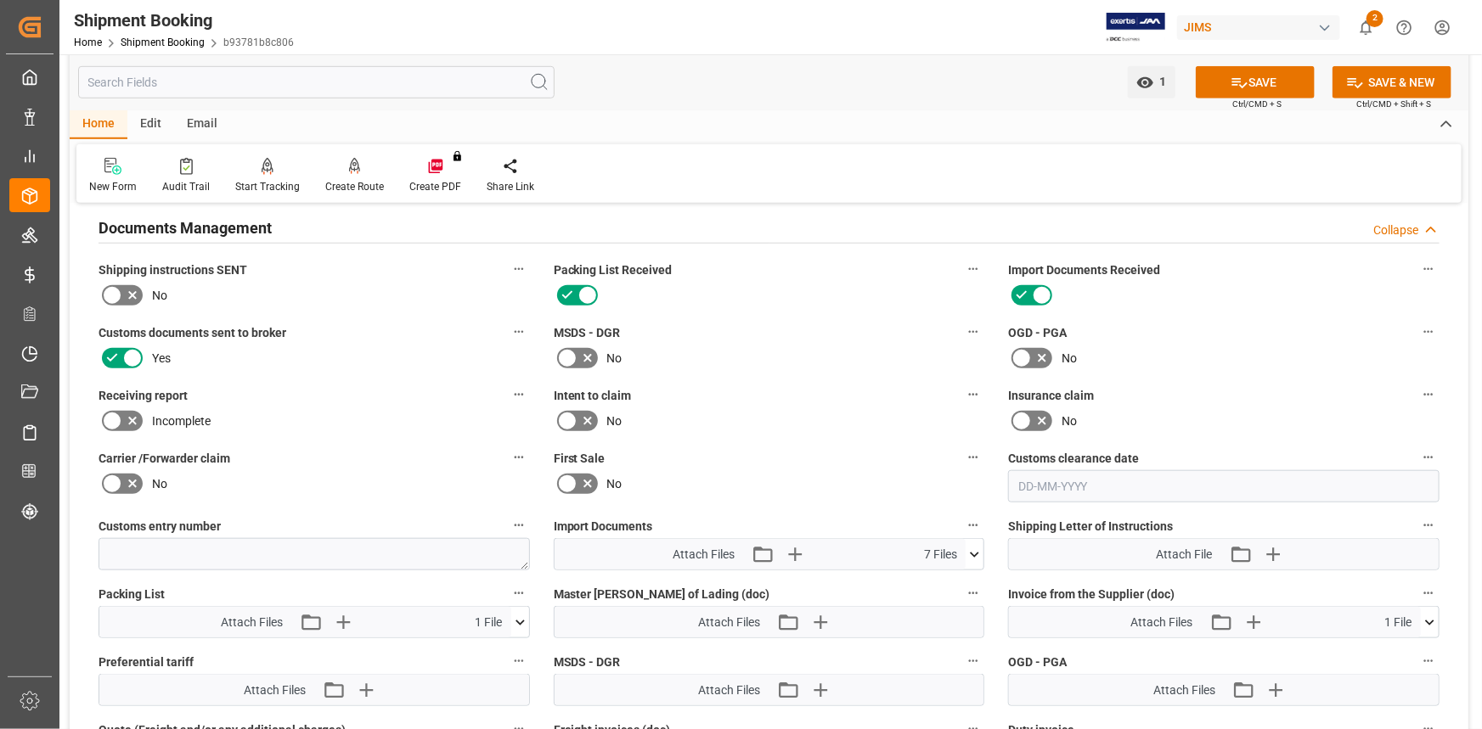
click at [139, 419] on icon at bounding box center [132, 421] width 20 height 20
click at [0, 0] on input "checkbox" at bounding box center [0, 0] width 0 height 0
click at [1250, 81] on button "SAVE" at bounding box center [1255, 82] width 119 height 32
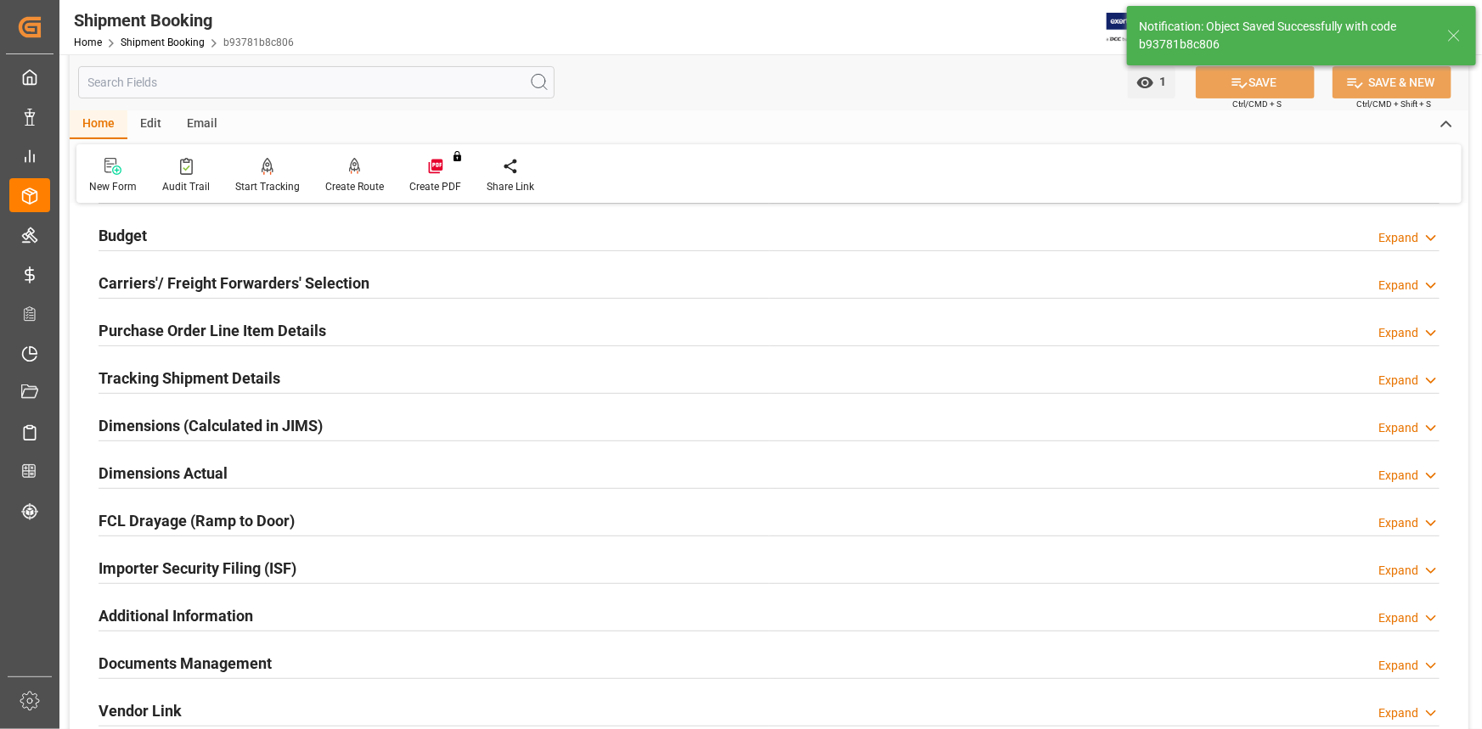
scroll to position [154, 0]
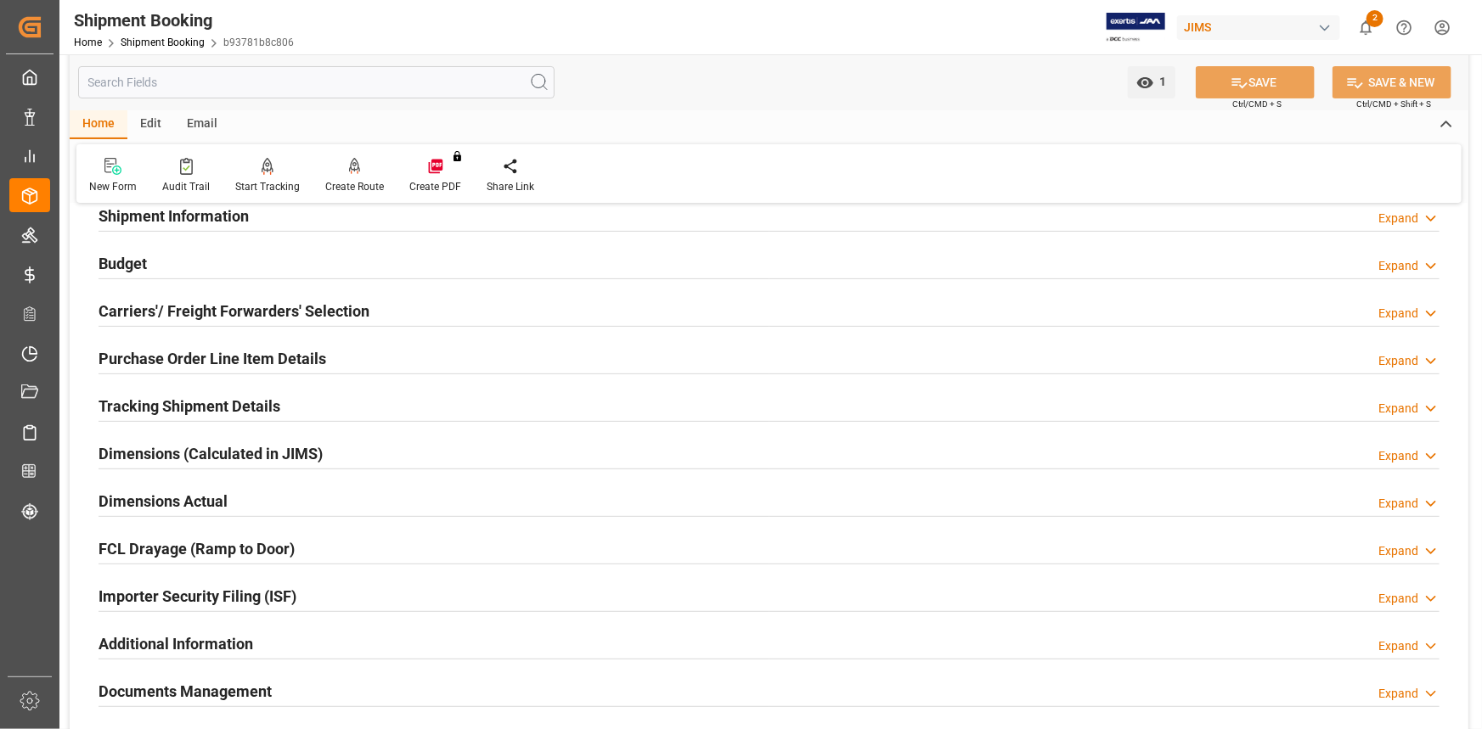
click at [345, 357] on div "Purchase Order Line Item Details Expand" at bounding box center [769, 357] width 1341 height 32
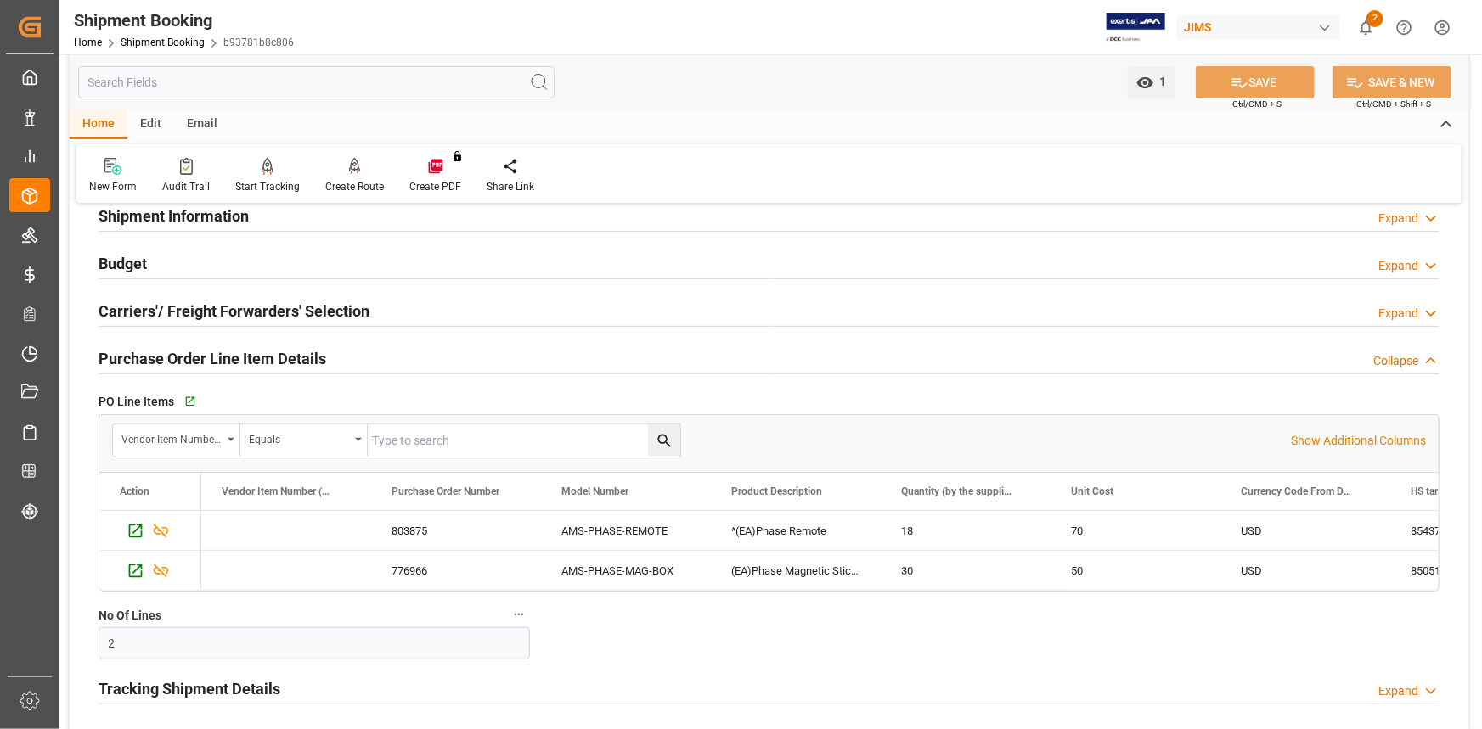
click at [345, 357] on div "Purchase Order Line Item Details Collapse" at bounding box center [769, 357] width 1341 height 32
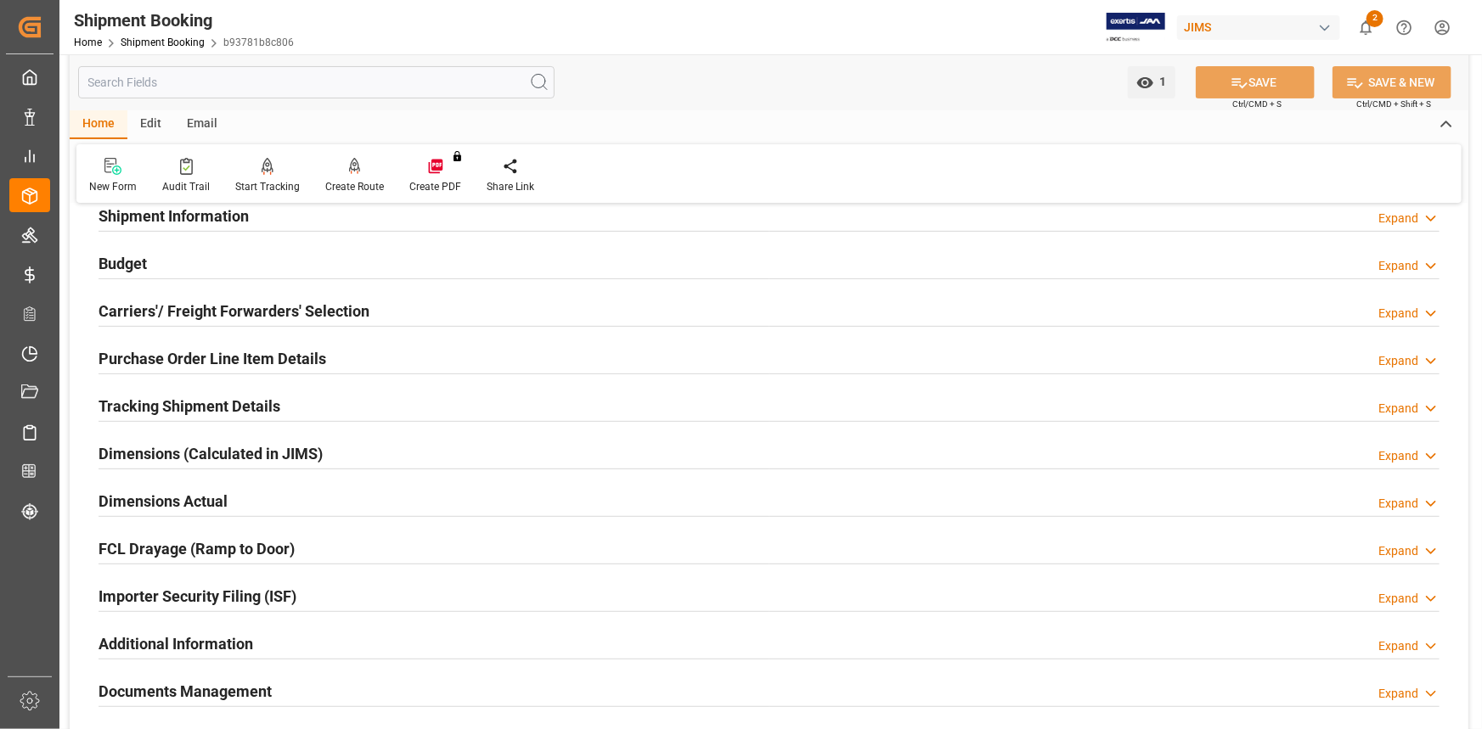
click at [321, 405] on div "Tracking Shipment Details Expand" at bounding box center [769, 405] width 1341 height 32
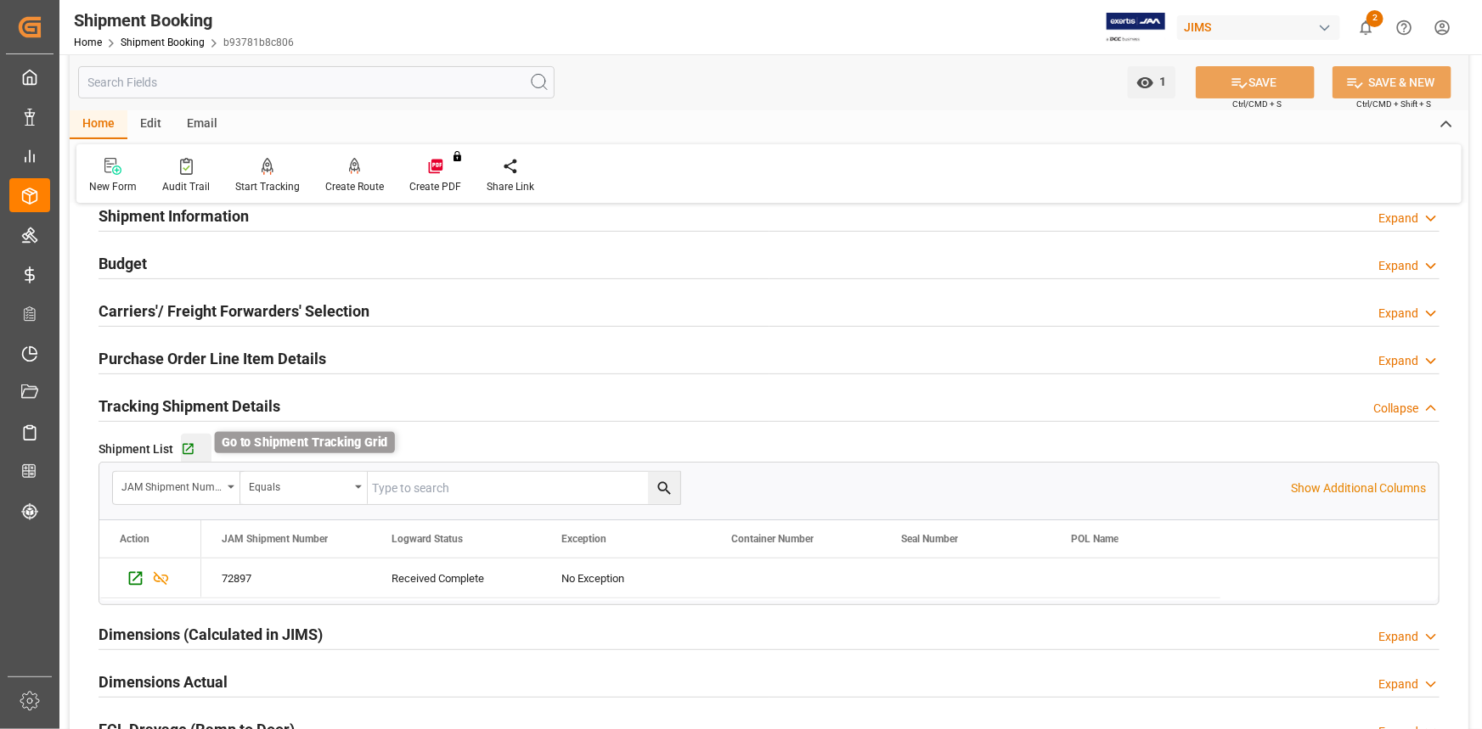
click at [181, 448] on icon "button" at bounding box center [188, 449] width 14 height 14
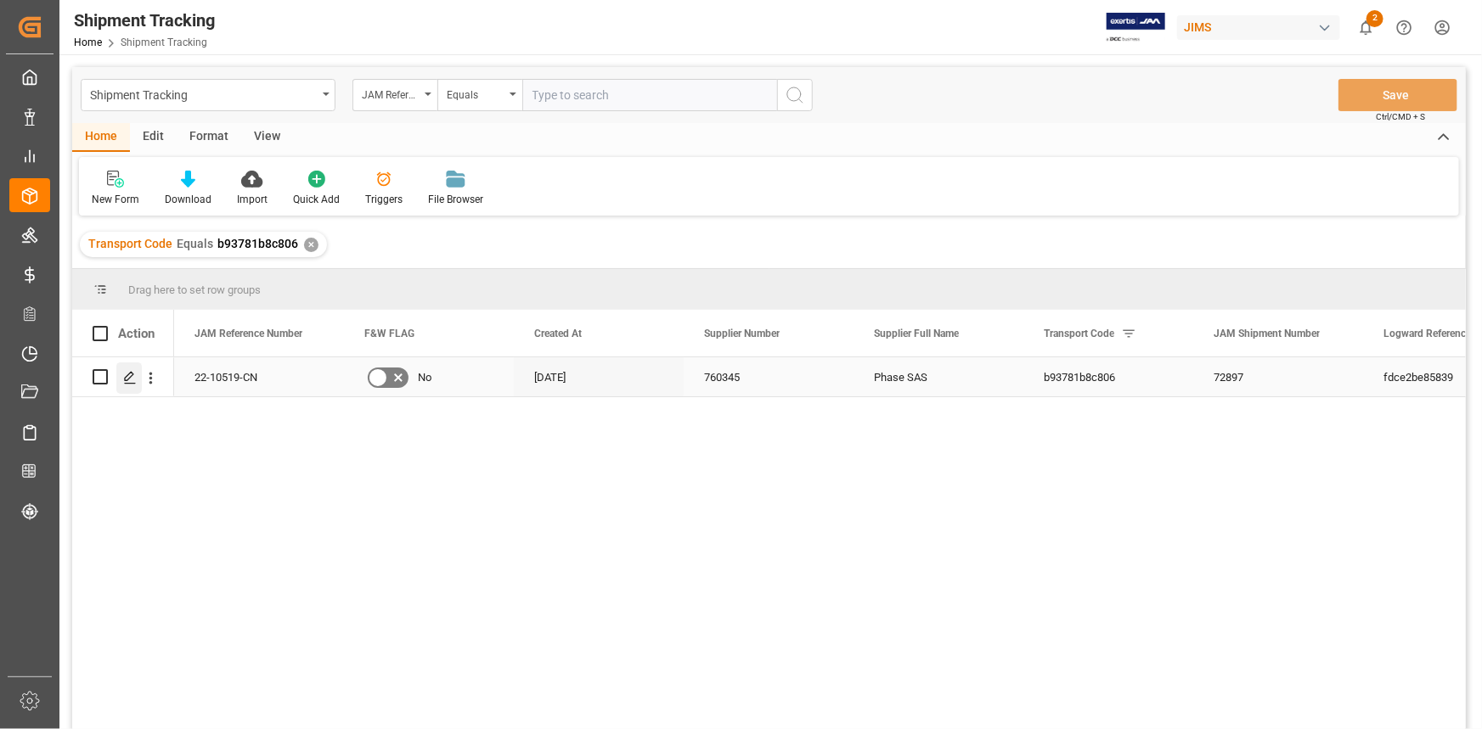
click at [129, 378] on icon "Press SPACE to select this row." at bounding box center [130, 378] width 14 height 14
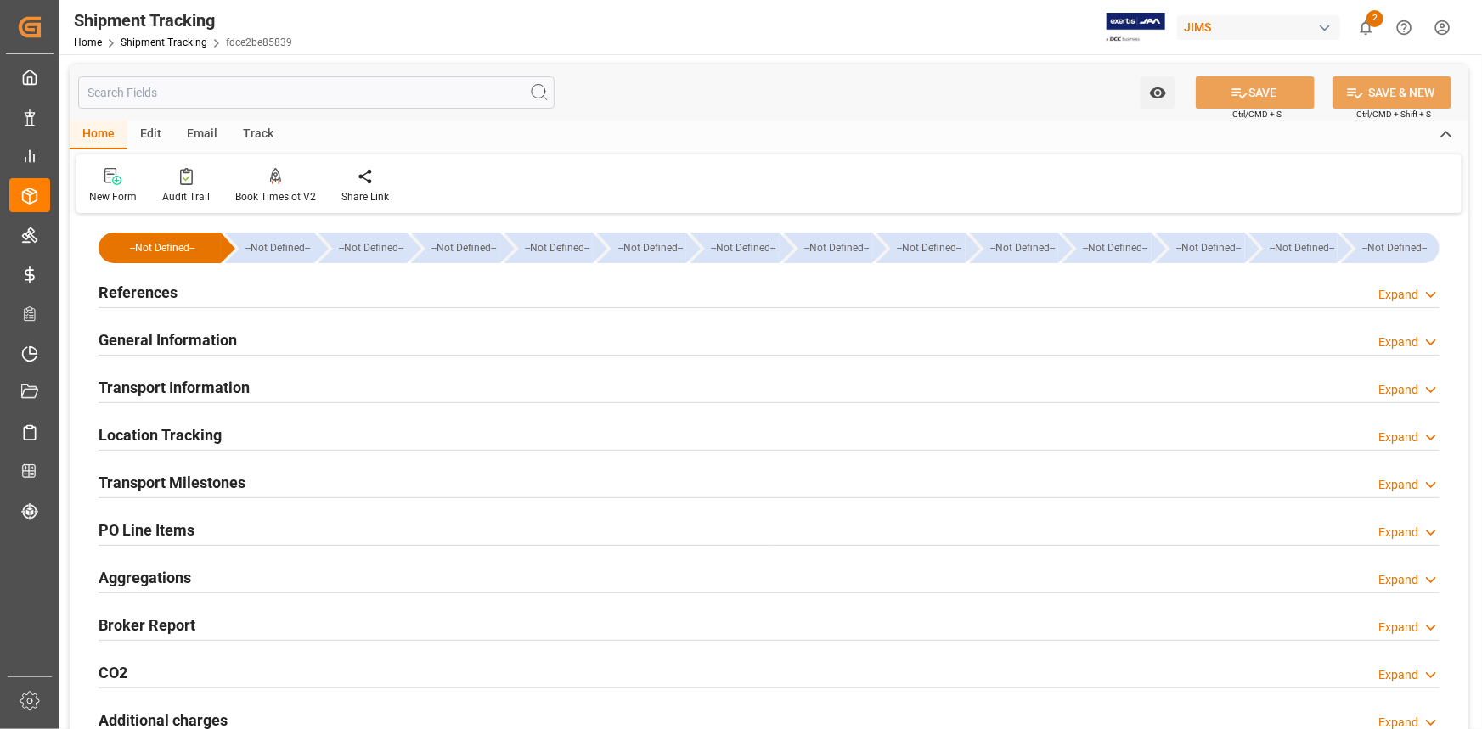
type input "[DATE]"
type input "[DATE] 00:00"
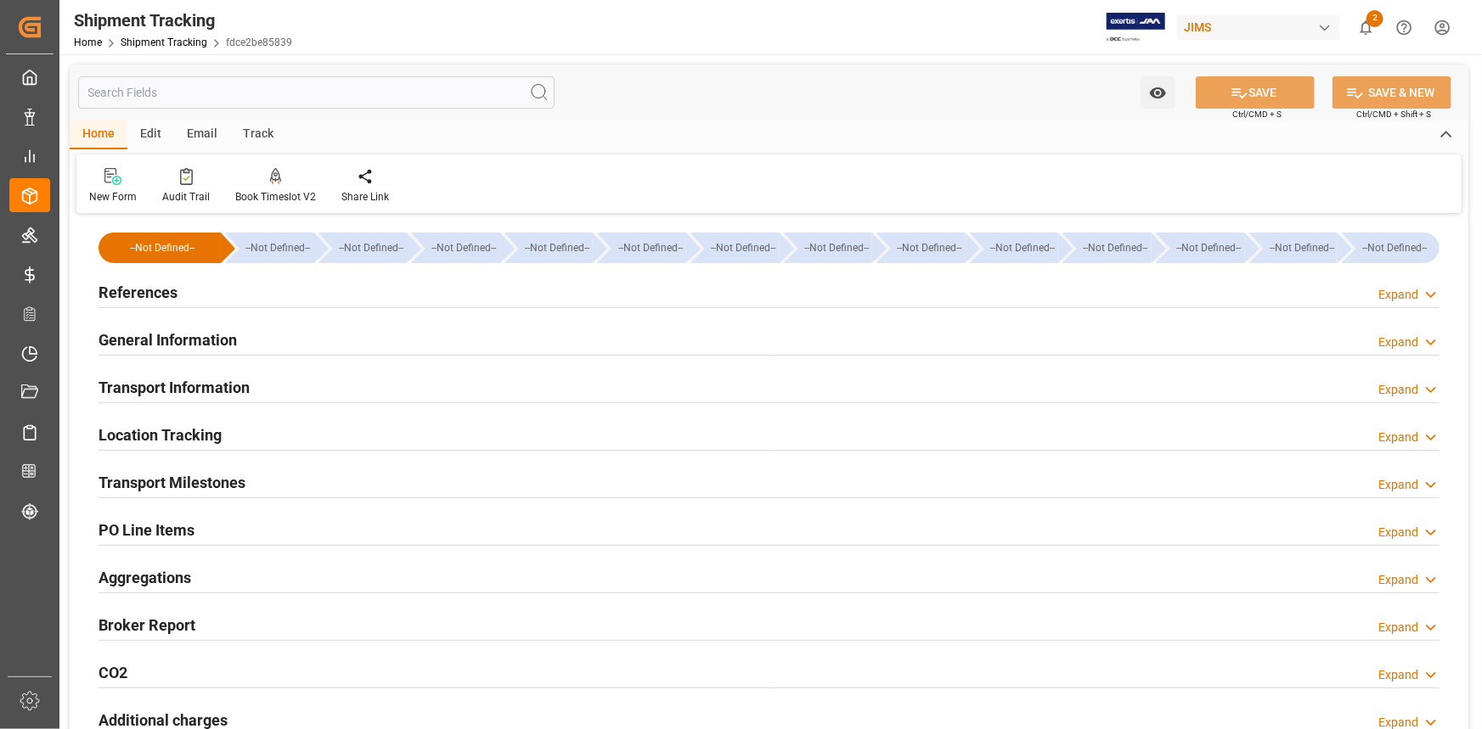
type input "[DATE] 00:00"
click at [287, 296] on div "References Expand" at bounding box center [769, 291] width 1341 height 32
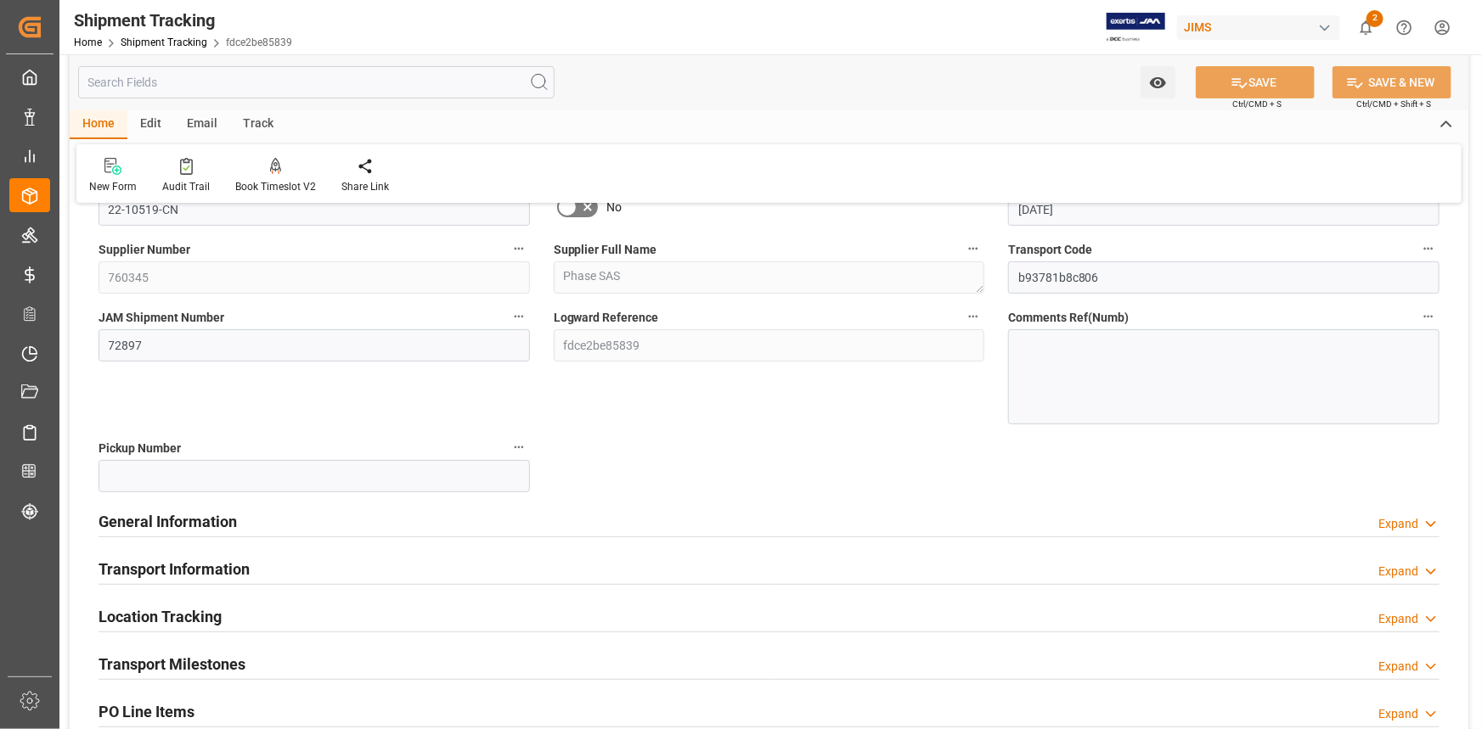
scroll to position [154, 0]
click at [373, 519] on div "General Information Expand" at bounding box center [769, 520] width 1341 height 32
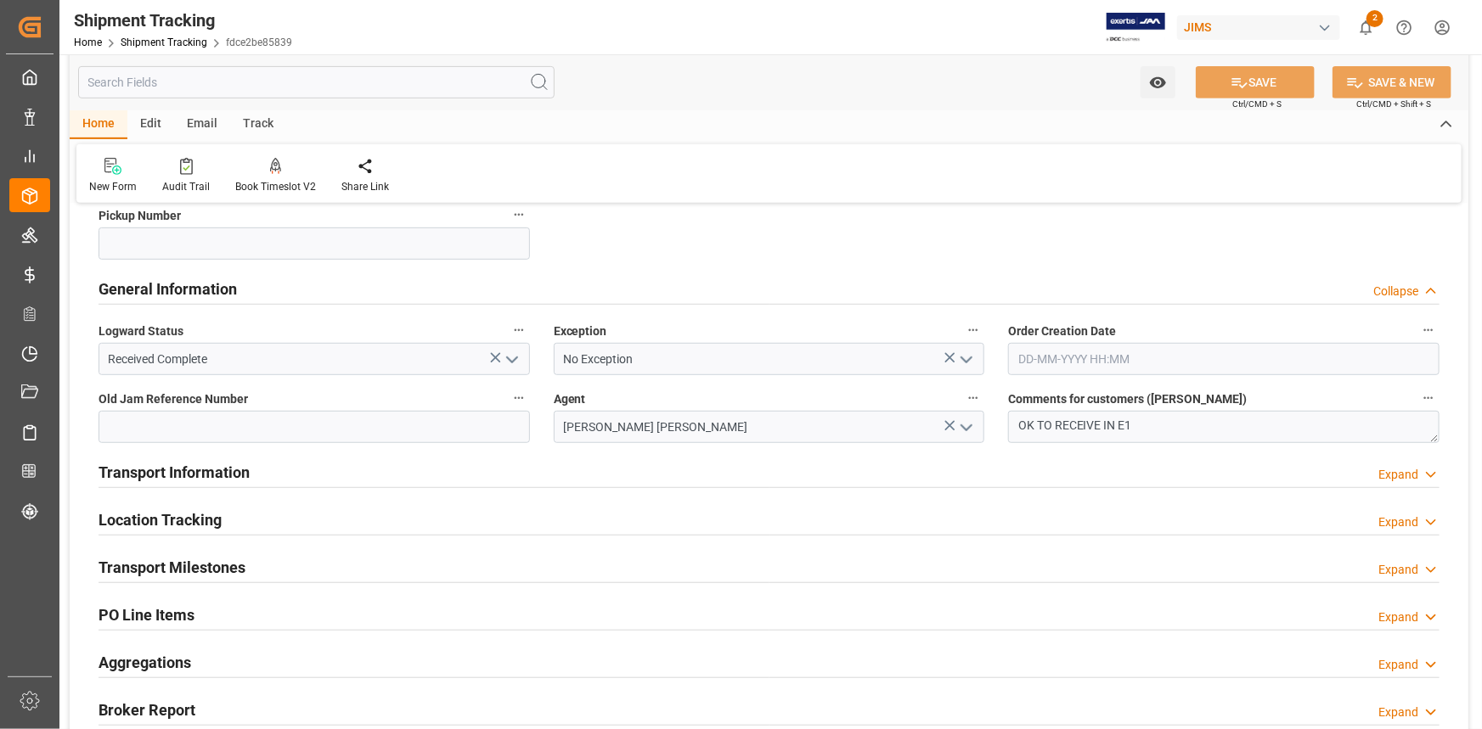
scroll to position [540, 0]
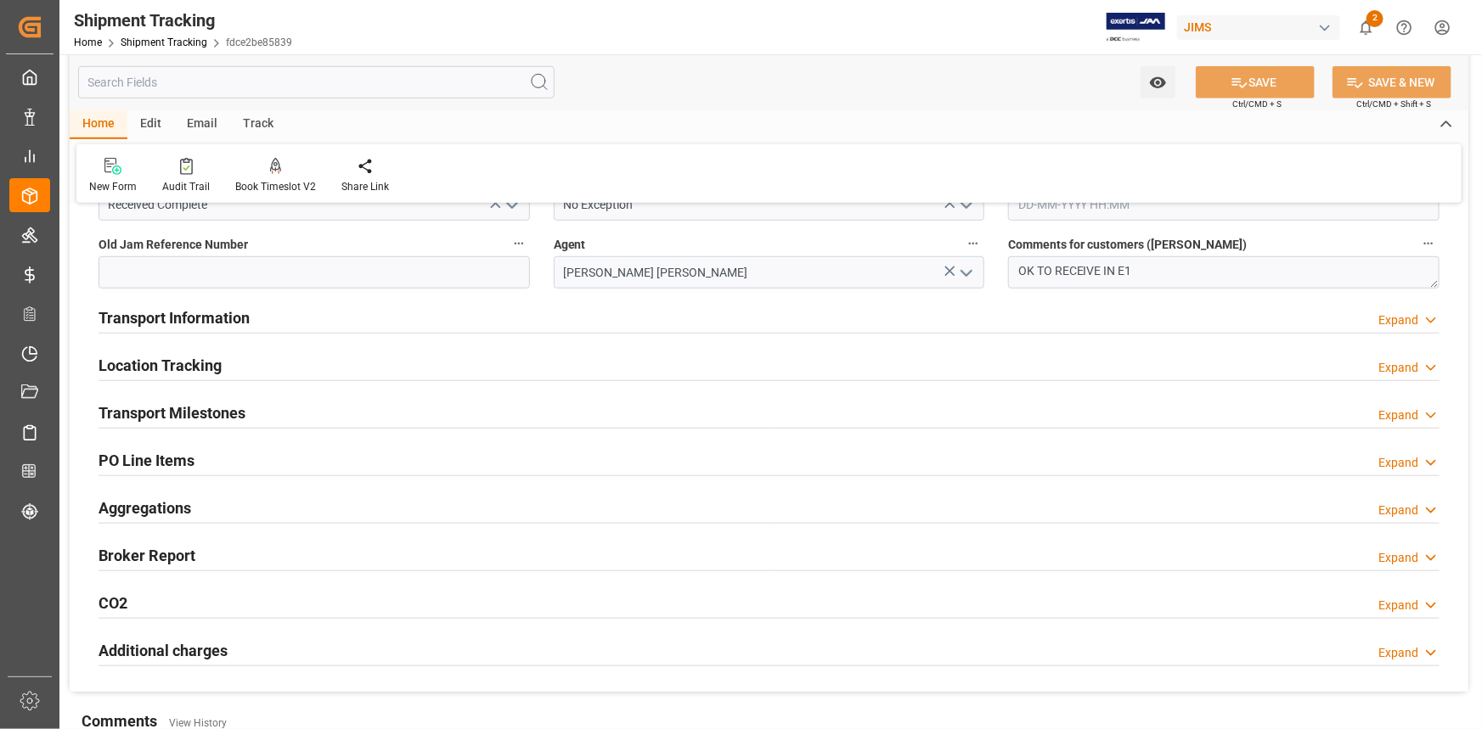
click at [352, 424] on div "Transport Milestones Expand" at bounding box center [769, 412] width 1341 height 32
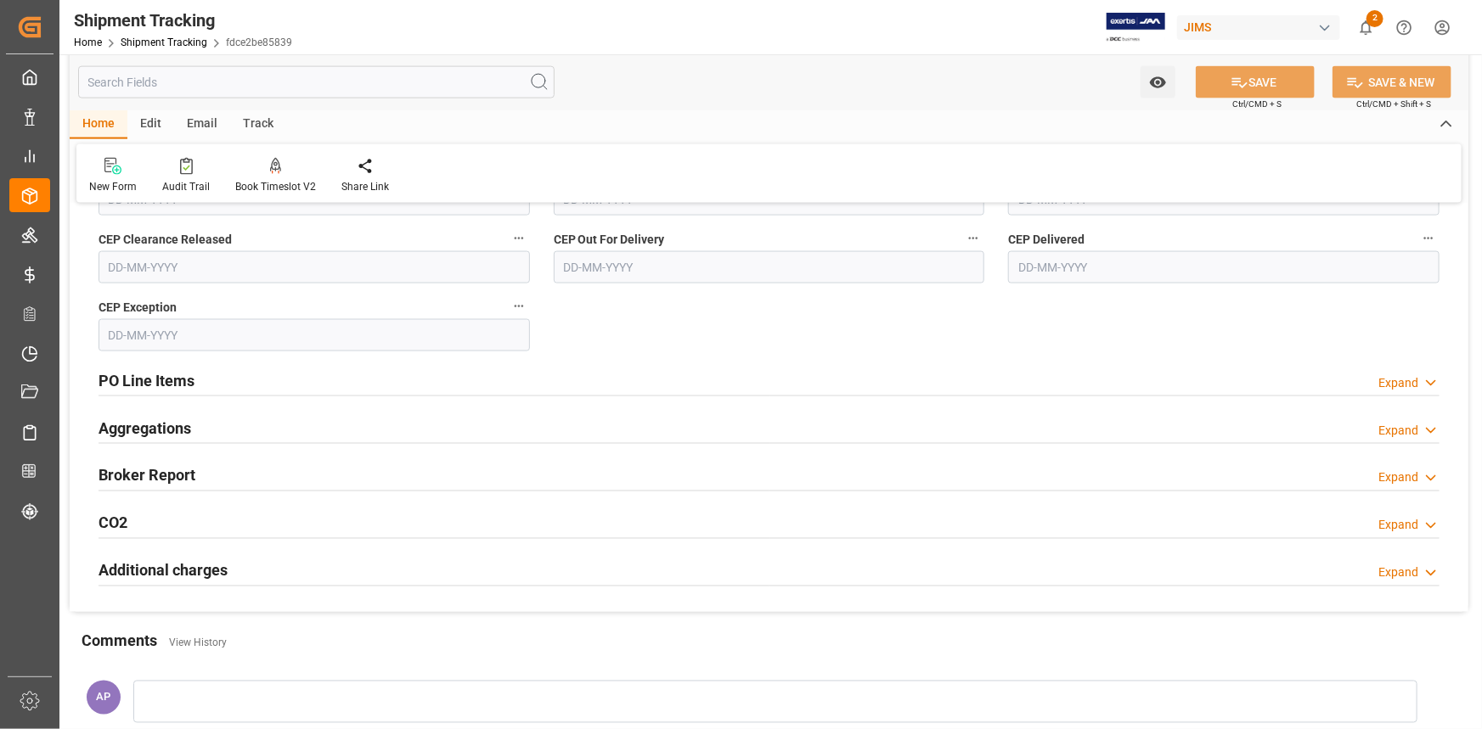
scroll to position [1235, 0]
click at [277, 374] on div "PO Line Items Expand" at bounding box center [769, 376] width 1341 height 32
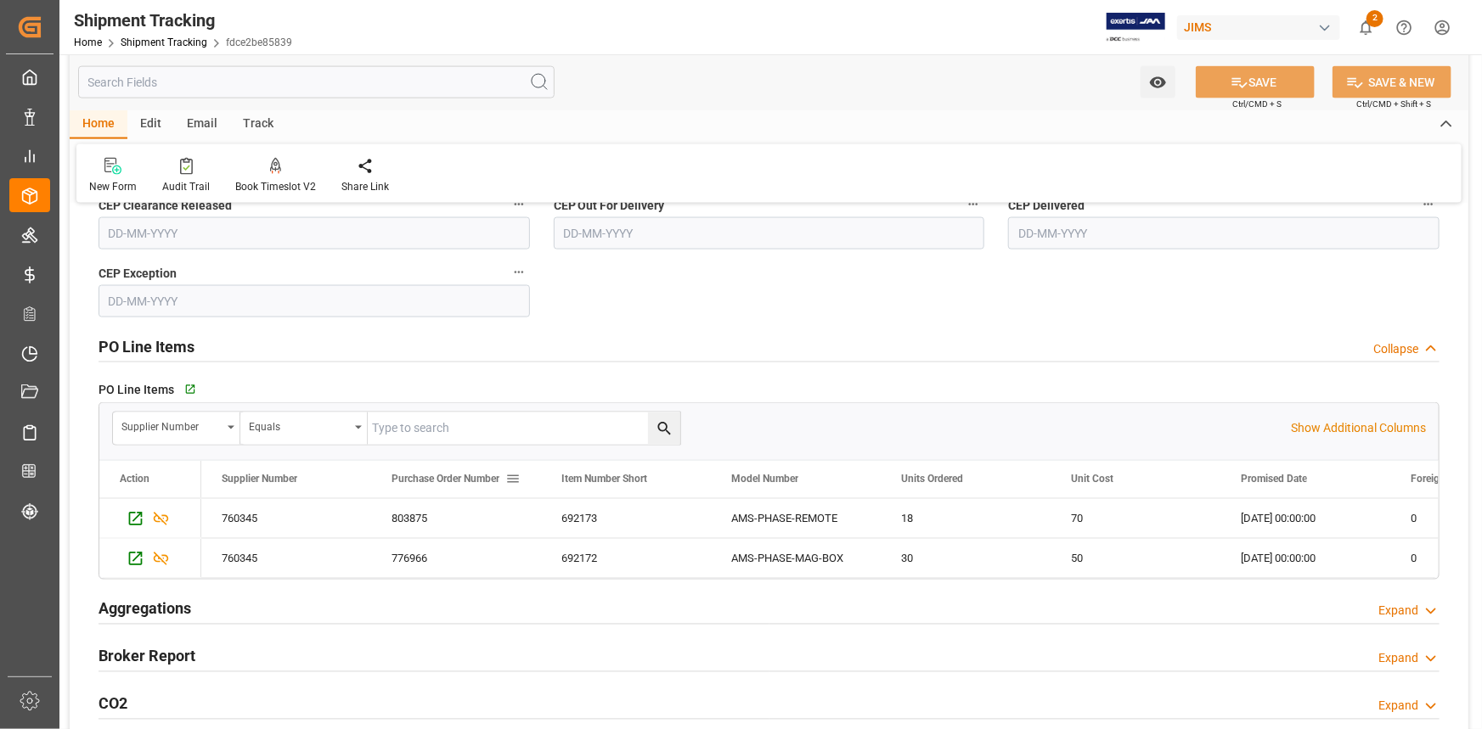
scroll to position [1312, 0]
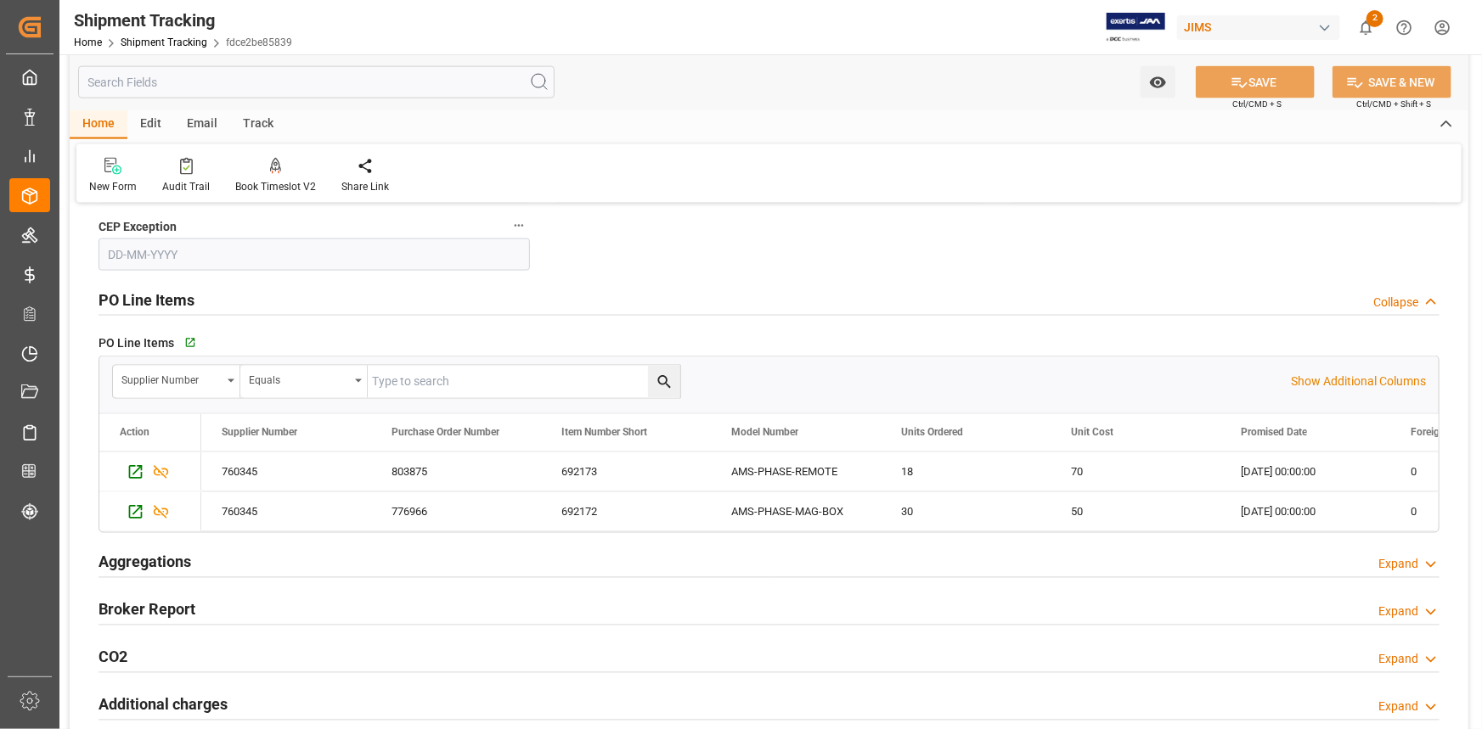
click at [314, 302] on div "PO Line Items Collapse" at bounding box center [769, 299] width 1341 height 32
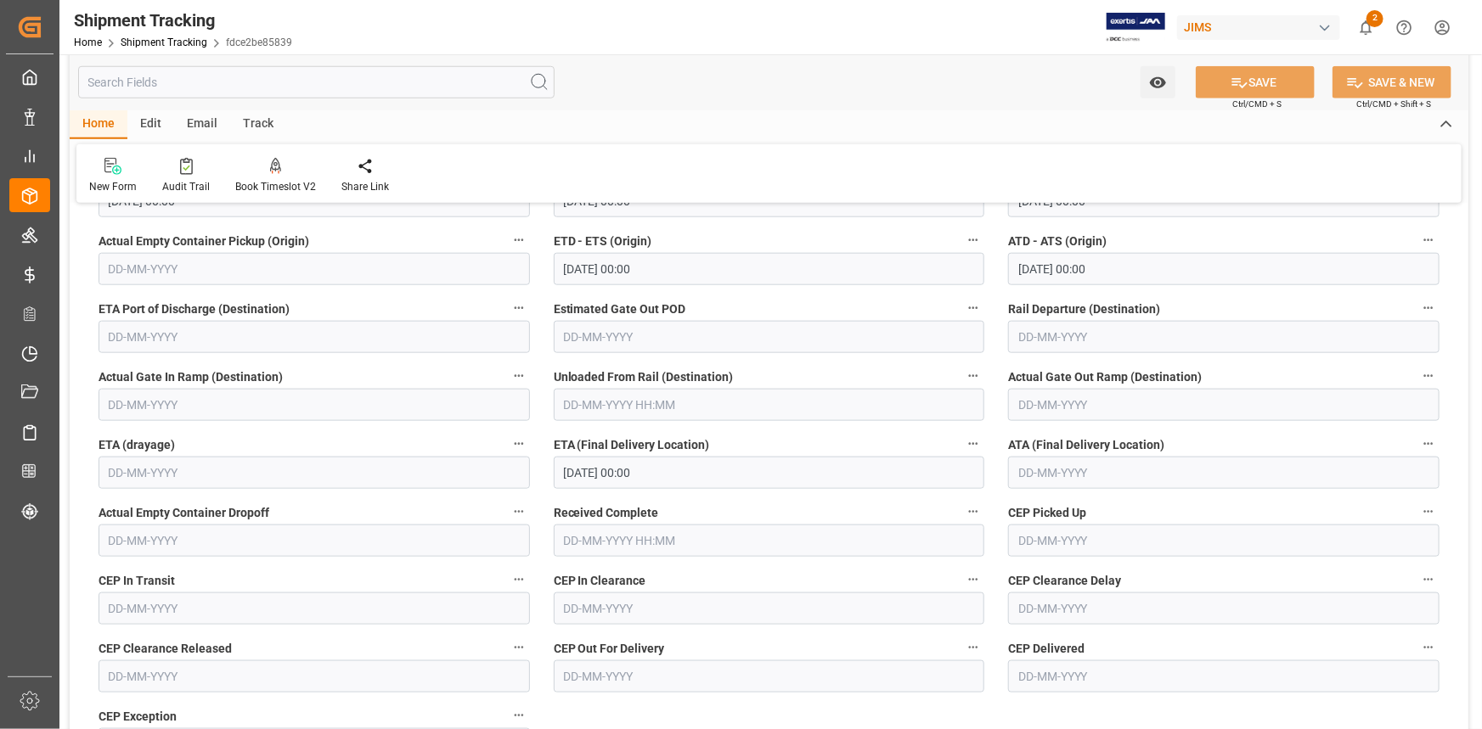
scroll to position [849, 0]
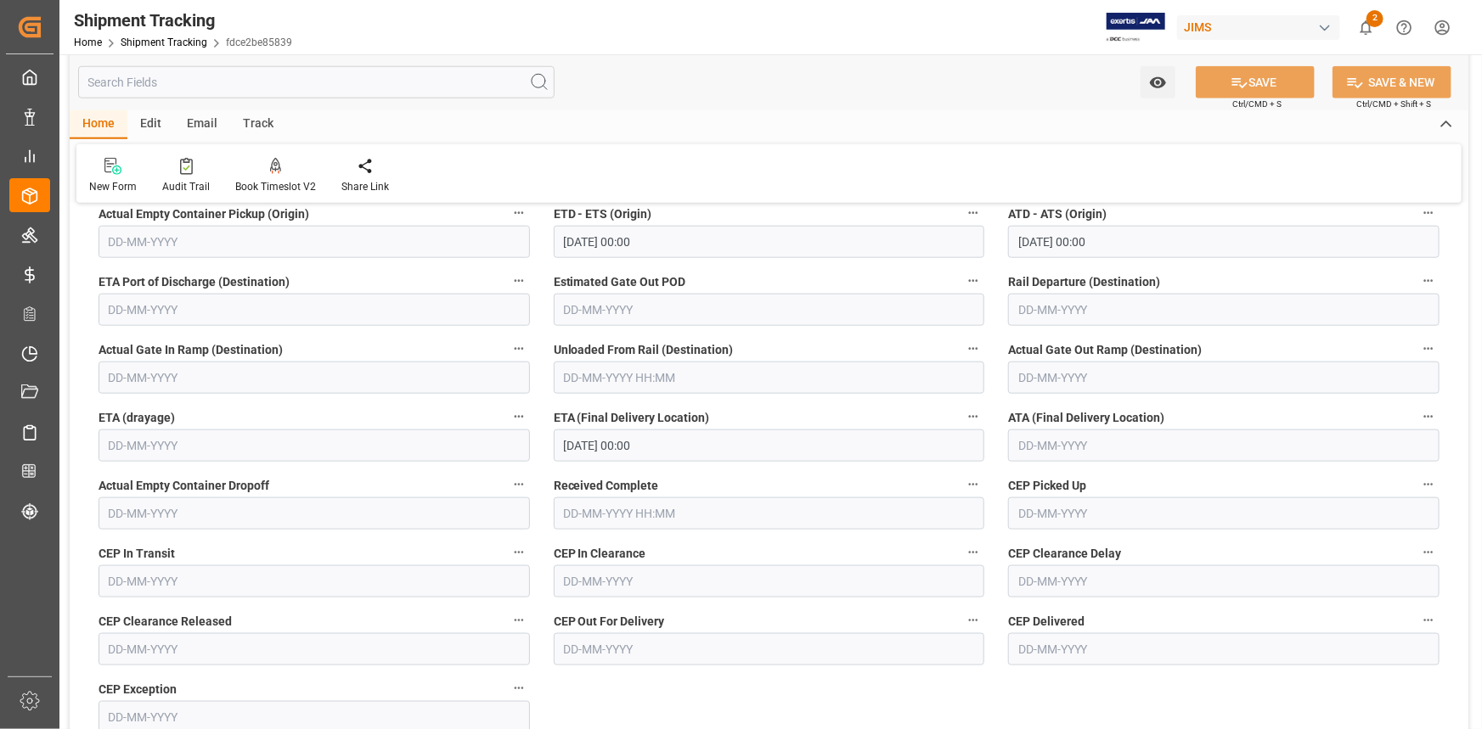
click at [1043, 437] on input "text" at bounding box center [1223, 446] width 431 height 32
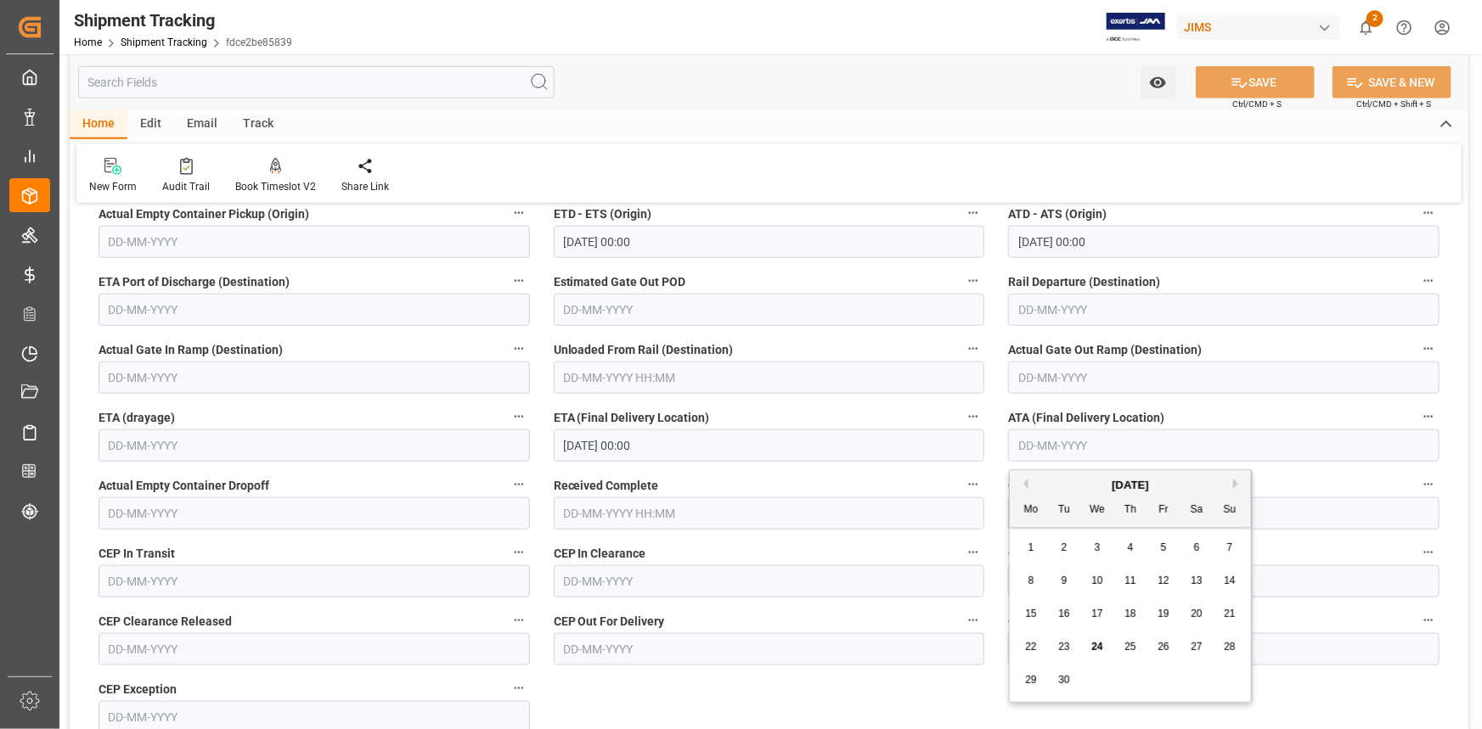
click at [1091, 643] on span "24" at bounding box center [1096, 647] width 11 height 12
type input "[DATE]"
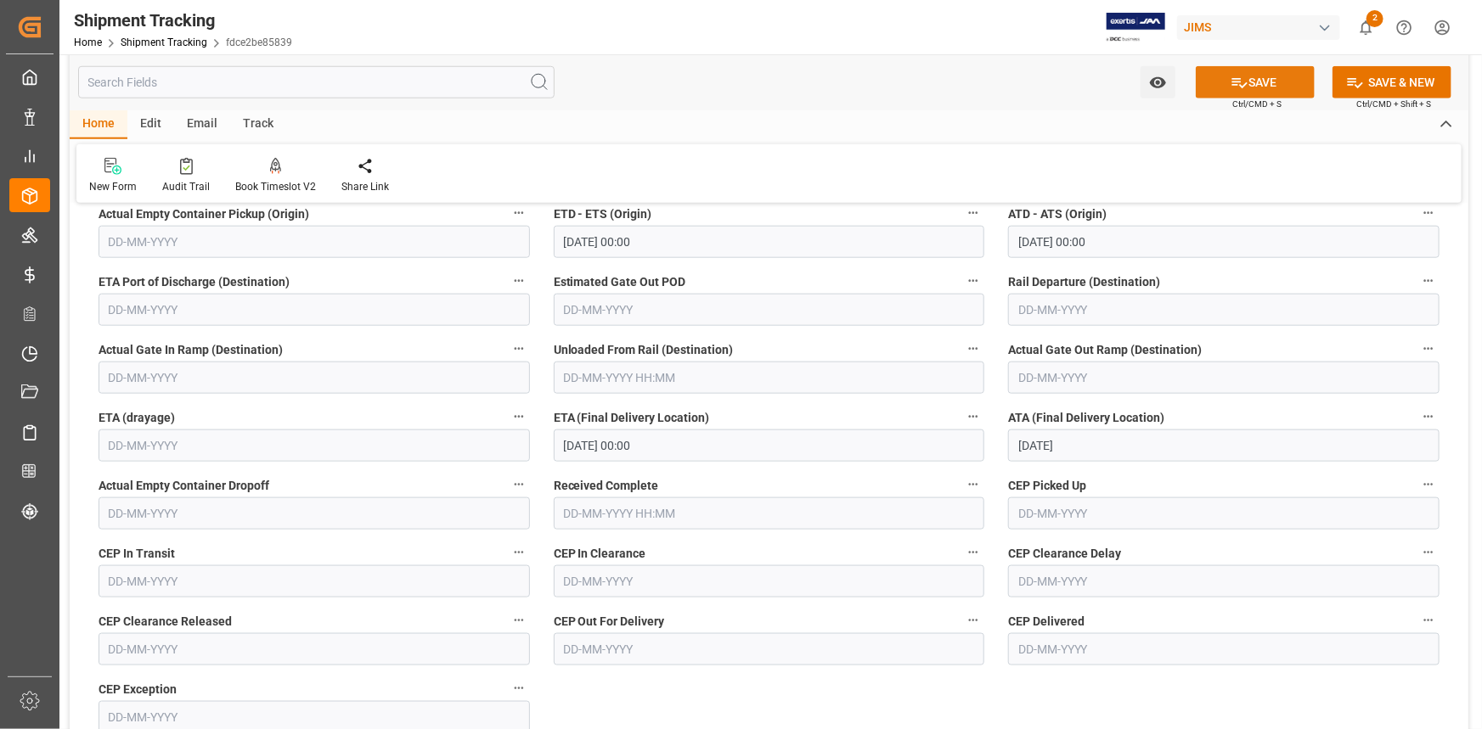
click at [1247, 80] on button "SAVE" at bounding box center [1255, 82] width 119 height 32
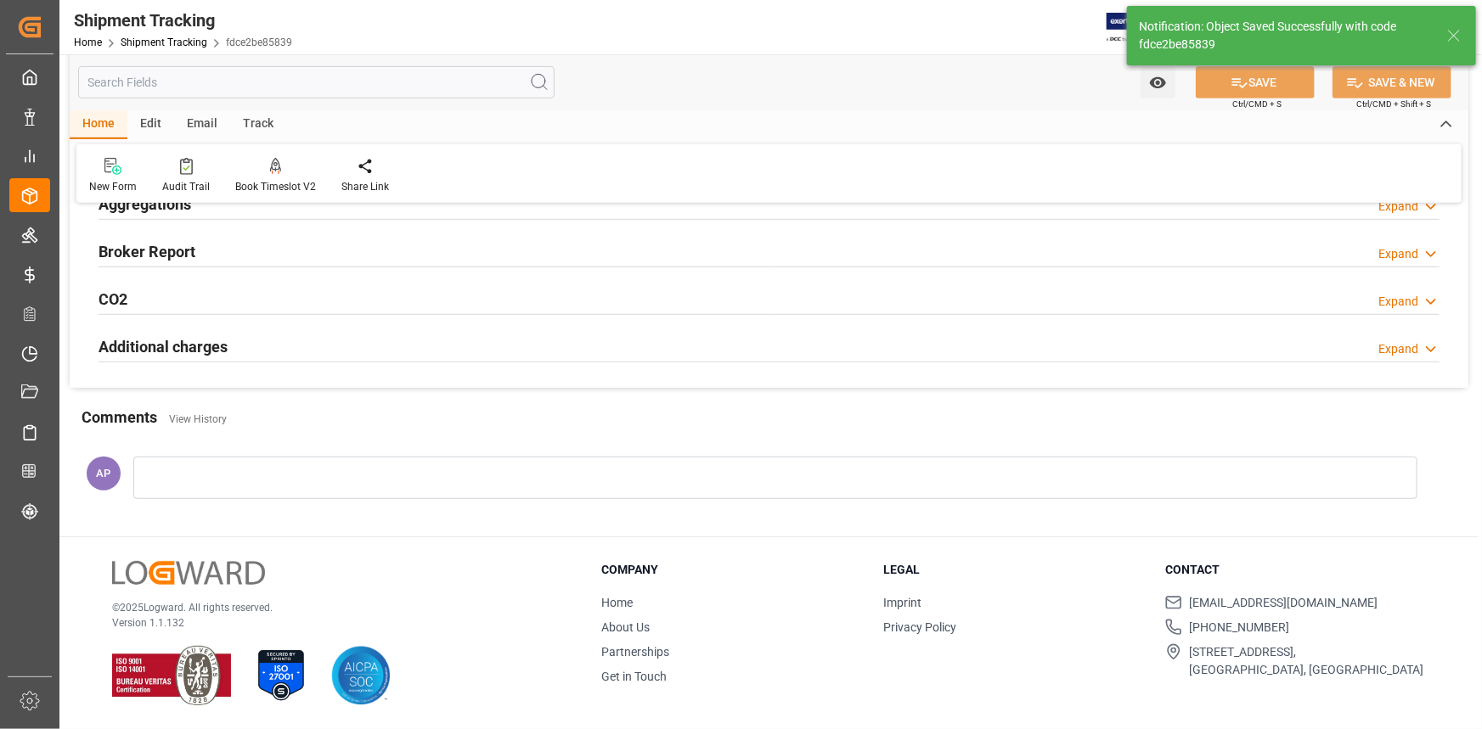
scroll to position [373, 0]
